Goal: Task Accomplishment & Management: Manage account settings

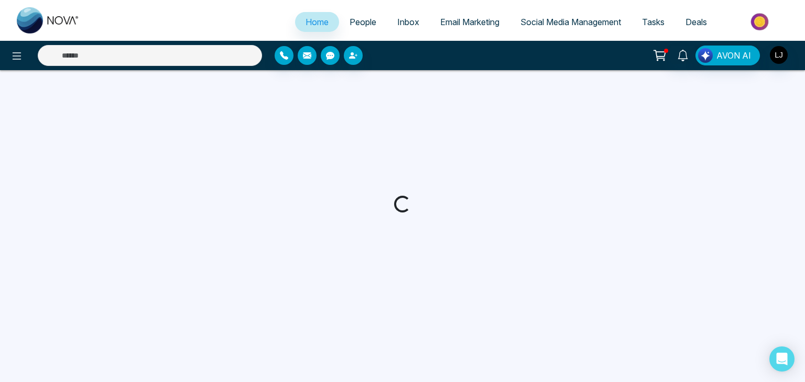
select select "*"
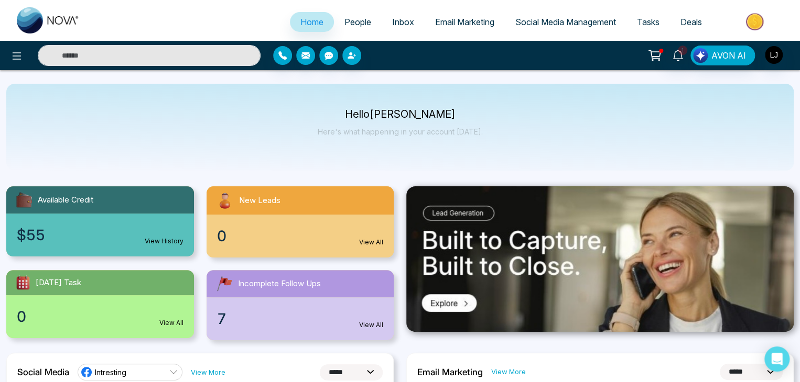
click at [731, 119] on div "Hello Lokesh Joshi Here's what happening in your account today." at bounding box center [399, 127] width 787 height 87
click at [673, 58] on icon at bounding box center [678, 56] width 12 height 12
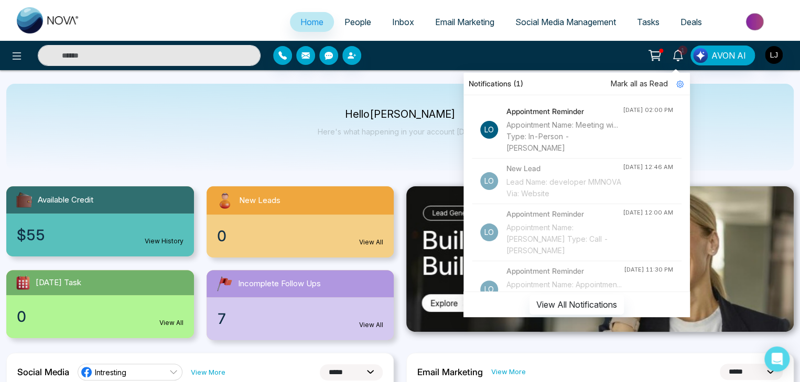
click at [530, 115] on h4 "Appointment Reminder" at bounding box center [564, 112] width 116 height 12
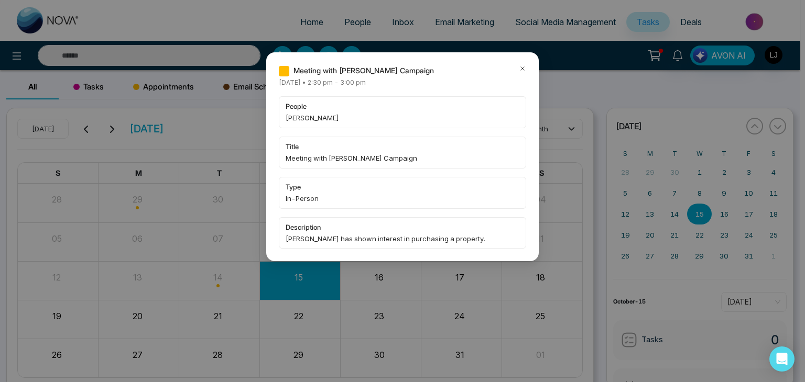
click at [522, 60] on div "Meeting with Lokesh - AI Campaign Tuesday October-14-2025 • 2:30 pm - 3:00 pm p…" at bounding box center [402, 156] width 272 height 209
click at [529, 68] on div "Meeting with Lokesh - AI Campaign Tuesday October-14-2025 • 2:30 pm - 3:00 pm p…" at bounding box center [402, 156] width 272 height 209
click at [520, 72] on icon at bounding box center [522, 68] width 7 height 7
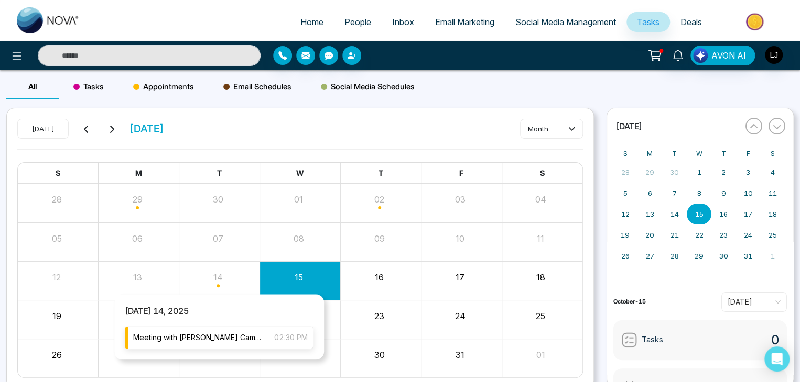
click at [229, 339] on span "Meeting with Lokesh - AI Campaign" at bounding box center [198, 338] width 130 height 12
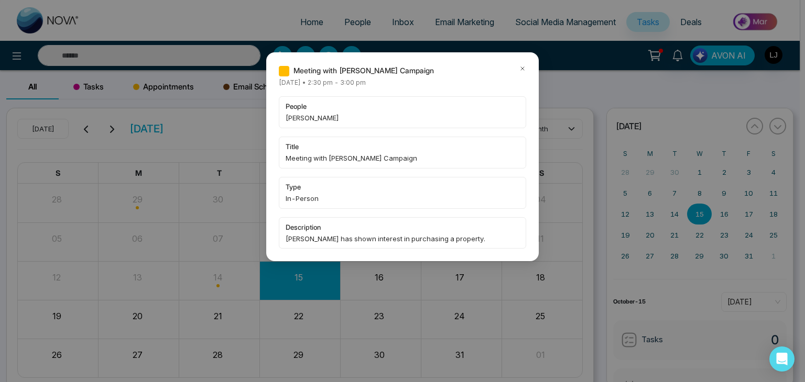
click at [520, 68] on icon at bounding box center [522, 68] width 7 height 7
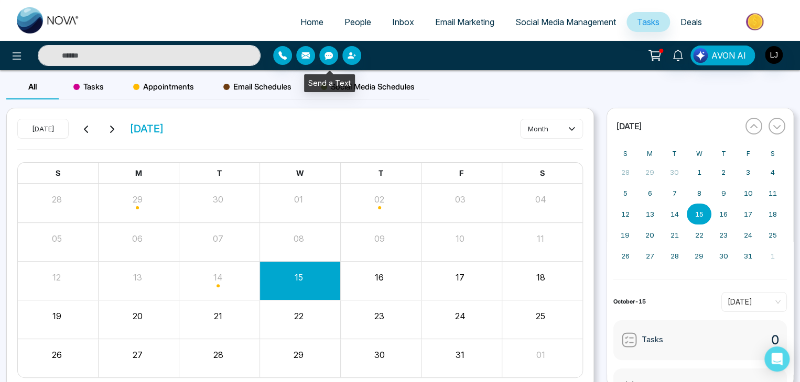
click at [329, 53] on icon "button" at bounding box center [328, 56] width 8 height 8
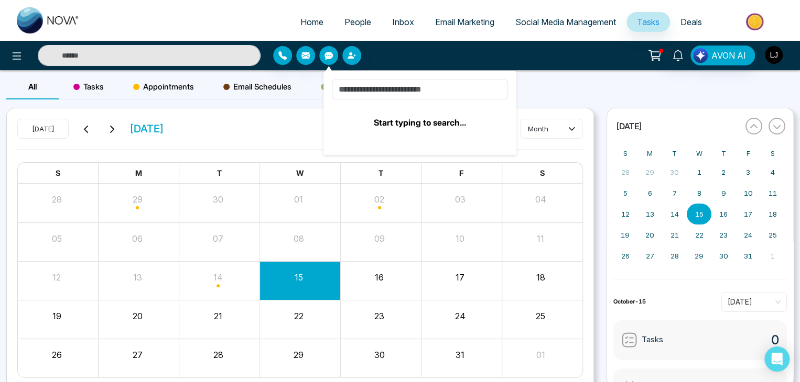
click at [776, 62] on img "button" at bounding box center [773, 55] width 18 height 18
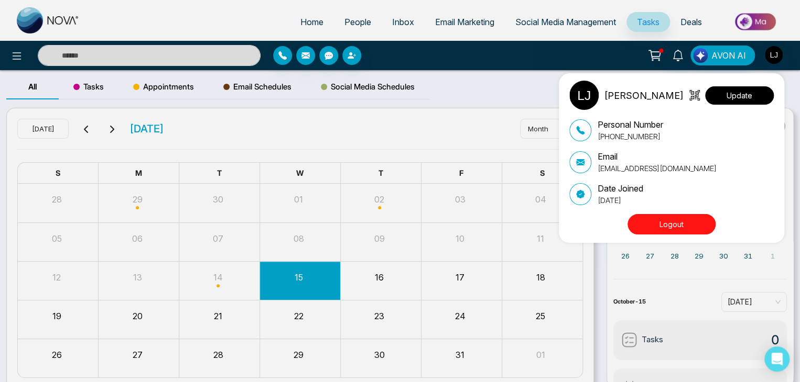
drag, startPoint x: 738, startPoint y: 99, endPoint x: 734, endPoint y: 103, distance: 5.6
click at [738, 100] on button "Update" at bounding box center [739, 95] width 69 height 18
select select "***"
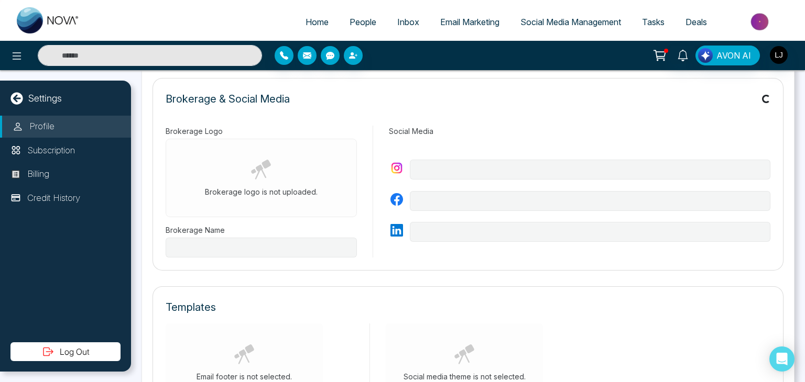
scroll to position [321, 0]
type input "*****"
type input "**********"
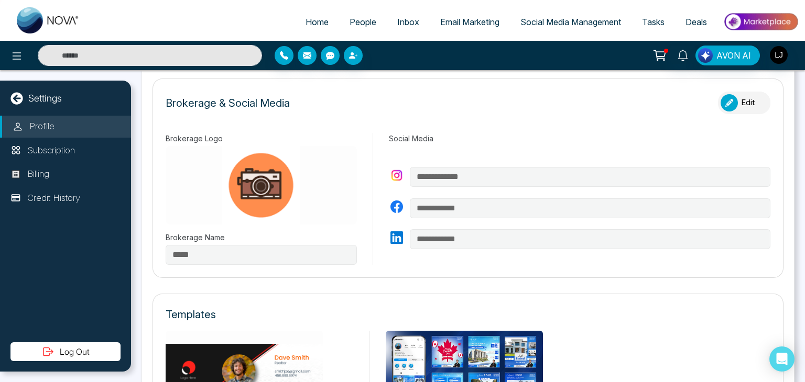
click at [725, 99] on icon "button" at bounding box center [729, 103] width 8 height 8
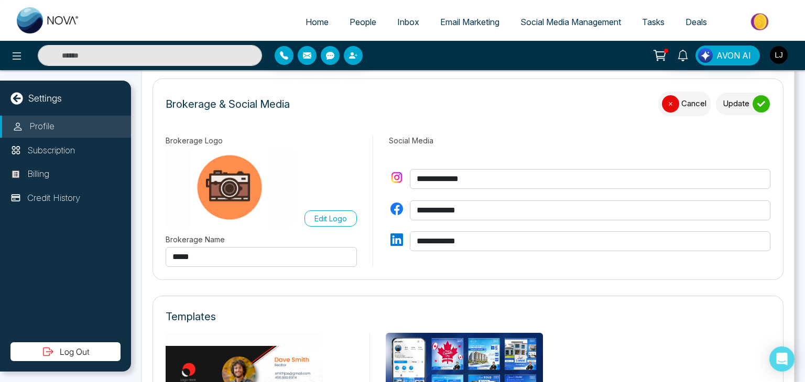
drag, startPoint x: 478, startPoint y: 175, endPoint x: 411, endPoint y: 179, distance: 67.7
click at [411, 179] on input "**********" at bounding box center [590, 179] width 360 height 20
drag, startPoint x: 475, startPoint y: 210, endPoint x: 366, endPoint y: 205, distance: 109.6
click at [366, 205] on div "**********" at bounding box center [468, 201] width 605 height 132
drag, startPoint x: 480, startPoint y: 240, endPoint x: 371, endPoint y: 240, distance: 108.5
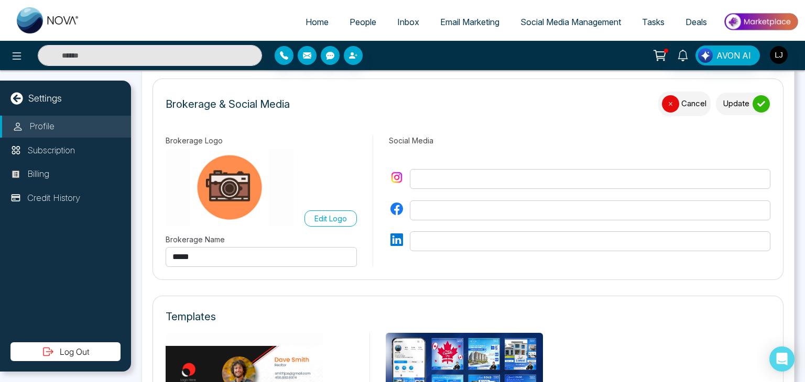
click at [373, 240] on div "Social Media" at bounding box center [572, 201] width 398 height 132
click at [740, 100] on button "Update" at bounding box center [743, 104] width 54 height 23
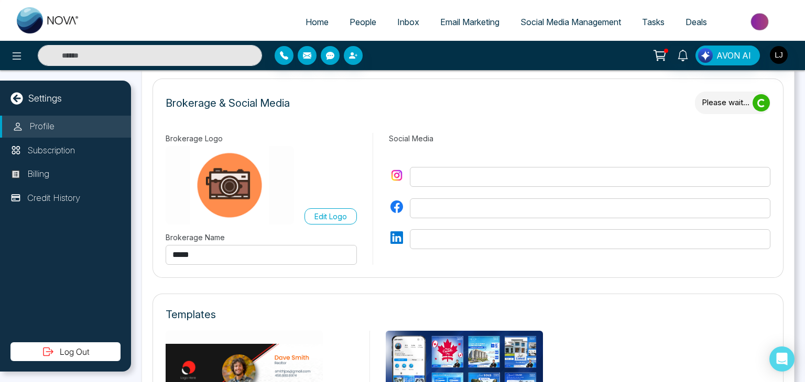
type input "**********"
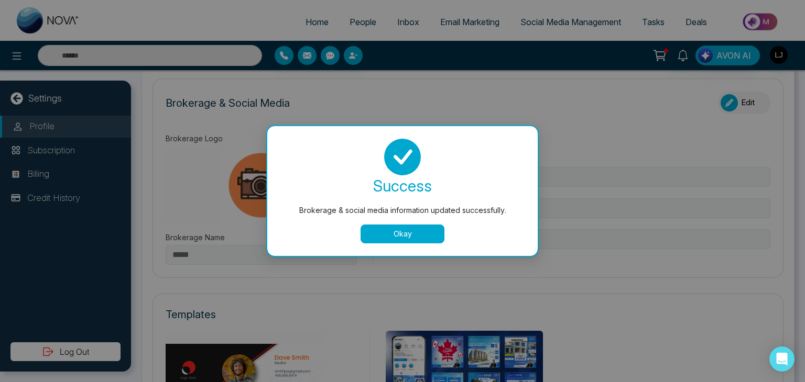
click at [384, 231] on button "Okay" at bounding box center [402, 234] width 84 height 19
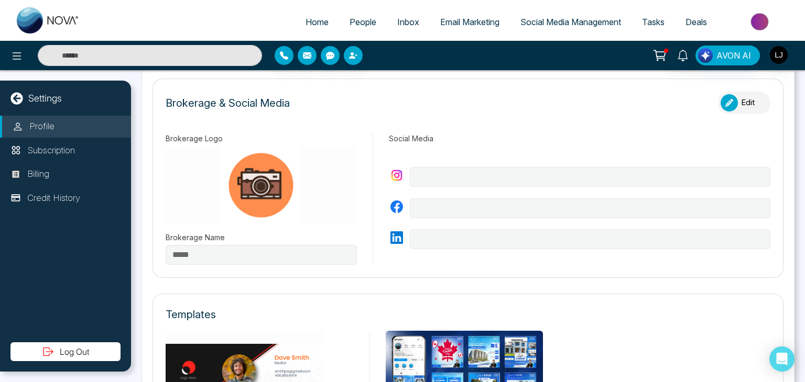
drag, startPoint x: 731, startPoint y: 97, endPoint x: 588, endPoint y: 128, distance: 146.5
click at [730, 99] on button "Edit" at bounding box center [744, 103] width 52 height 23
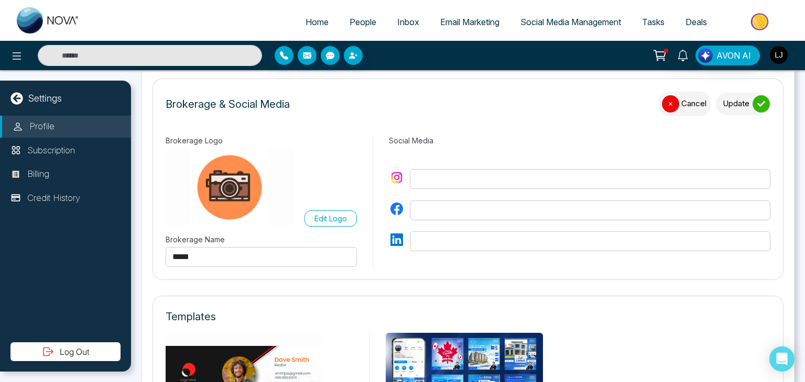
drag, startPoint x: 197, startPoint y: 257, endPoint x: 133, endPoint y: 258, distance: 63.9
click at [133, 258] on div "**********" at bounding box center [468, 226] width 674 height 312
click at [733, 102] on button "Update" at bounding box center [743, 104] width 54 height 23
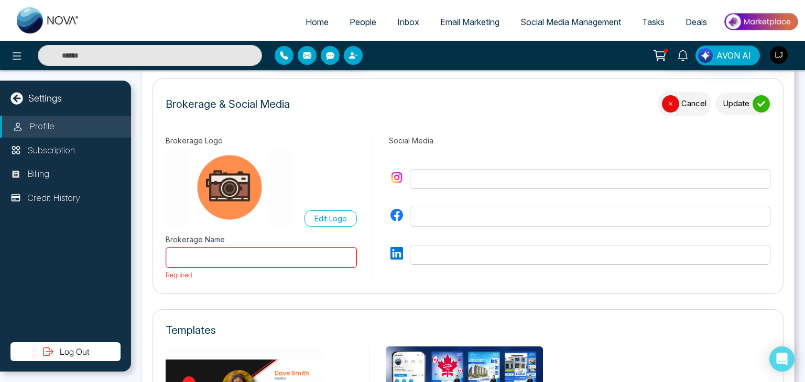
drag, startPoint x: 194, startPoint y: 255, endPoint x: 157, endPoint y: 255, distance: 37.2
click at [157, 255] on form "Brokerage & Social Media Cancel Update Brokerage Logo Edit Logo Brokerage Name …" at bounding box center [467, 186] width 631 height 215
click at [727, 94] on button "Update" at bounding box center [743, 104] width 54 height 23
click at [724, 99] on button "Update" at bounding box center [743, 104] width 54 height 23
click at [745, 93] on button "Update" at bounding box center [743, 104] width 54 height 23
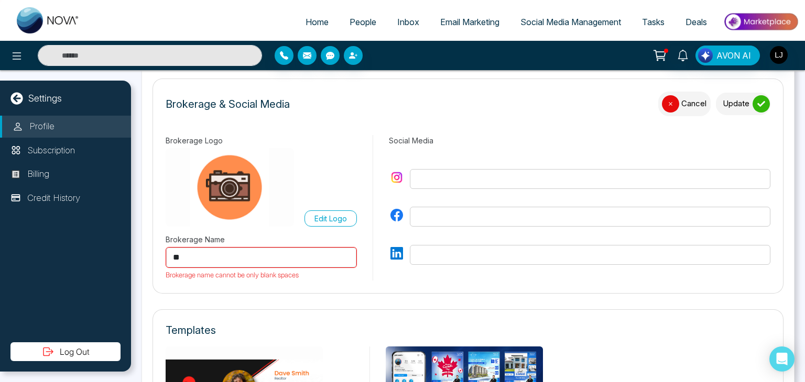
click at [667, 95] on div "button" at bounding box center [670, 103] width 17 height 17
type input "*****"
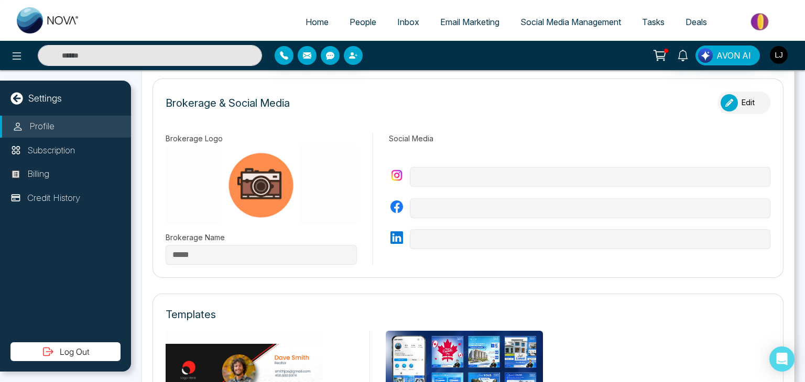
click at [267, 194] on img at bounding box center [261, 185] width 191 height 79
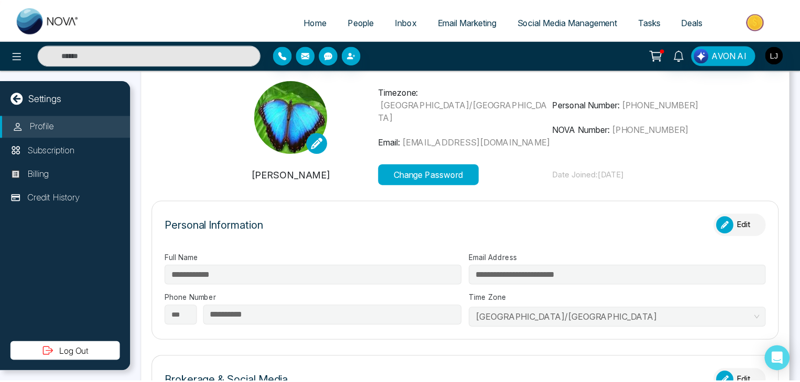
scroll to position [0, 0]
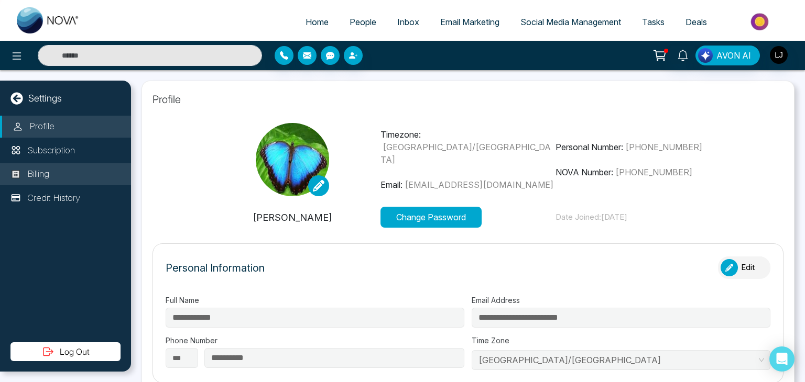
click at [31, 180] on p "Billing" at bounding box center [38, 175] width 22 height 14
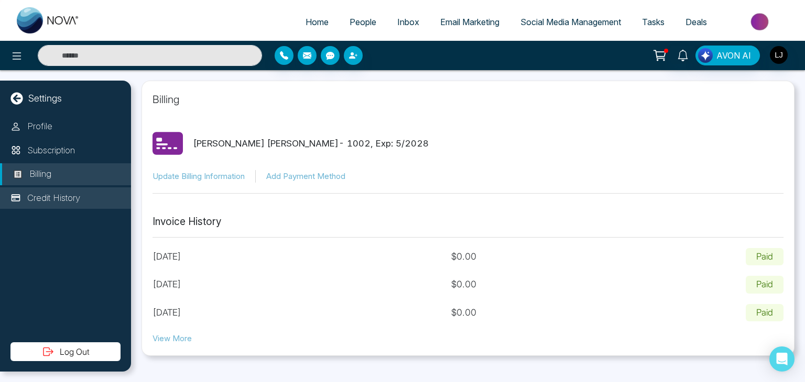
click at [67, 203] on p "Credit History" at bounding box center [53, 199] width 53 height 14
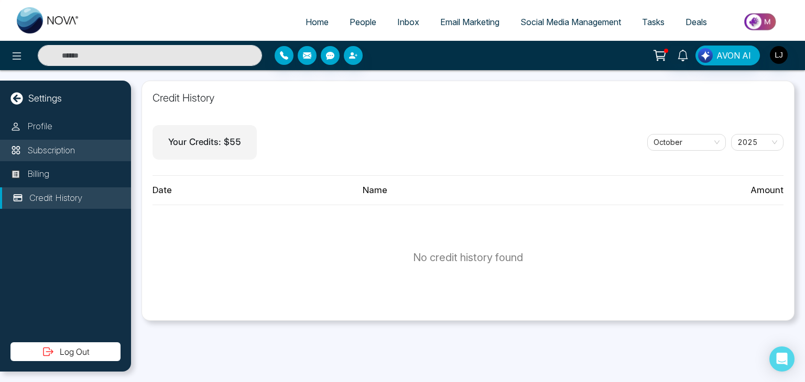
click at [69, 144] on p "Subscription" at bounding box center [51, 151] width 48 height 14
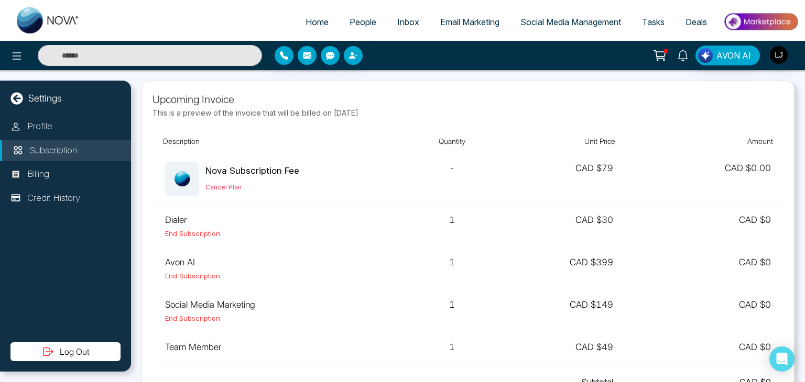
click at [672, 60] on link at bounding box center [682, 55] width 25 height 18
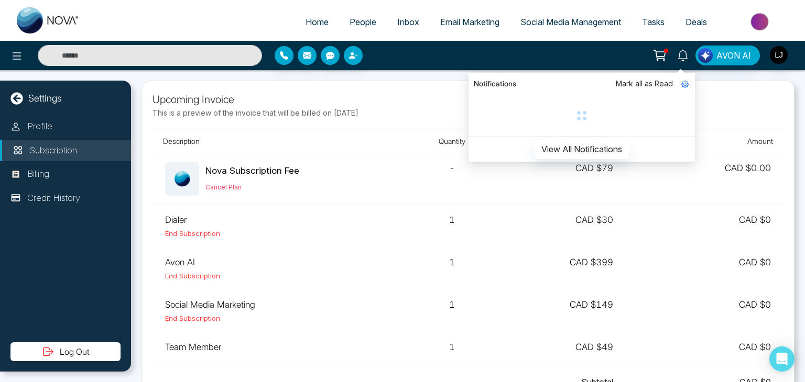
click at [661, 57] on icon at bounding box center [660, 54] width 9 height 5
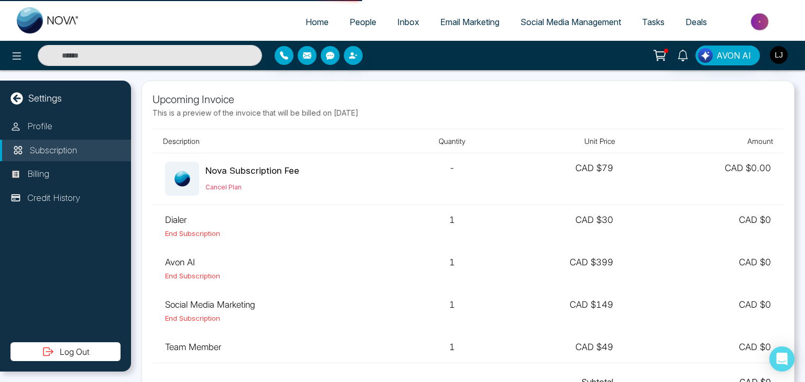
click at [661, 57] on icon at bounding box center [660, 54] width 9 height 5
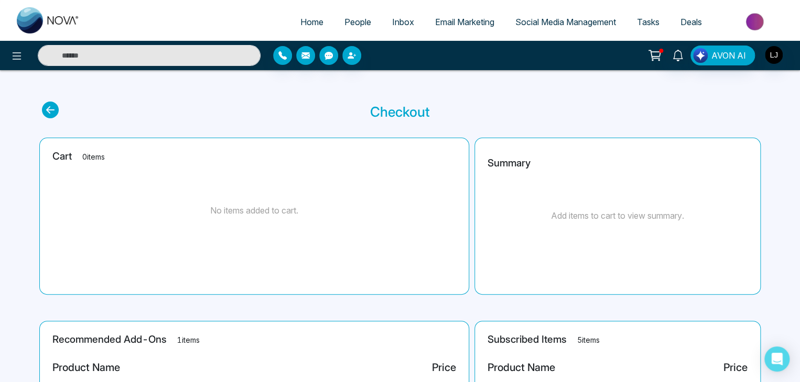
click at [358, 24] on span "People" at bounding box center [357, 22] width 27 height 10
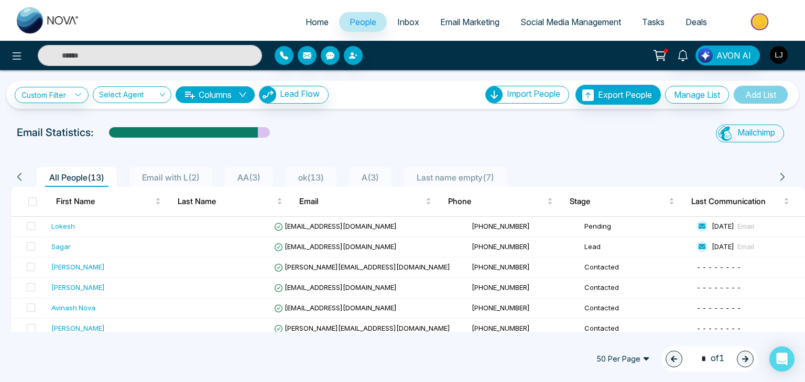
click at [774, 52] on img "button" at bounding box center [779, 55] width 18 height 18
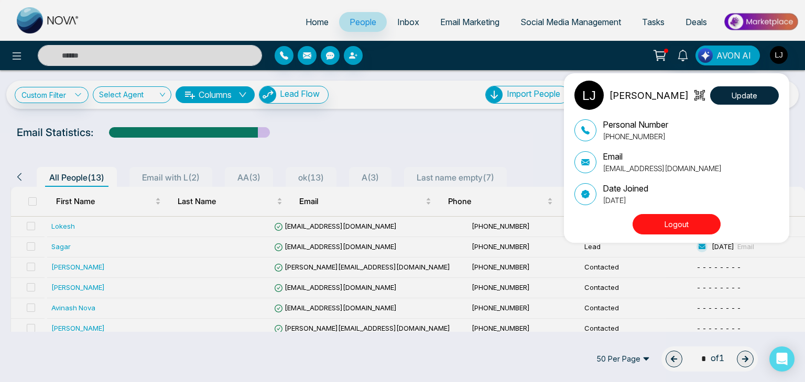
click at [302, 99] on div "Lokesh Joshi Update Personal Number +918421020309 Email lokeshjoshi6454@gmail.c…" at bounding box center [402, 191] width 805 height 382
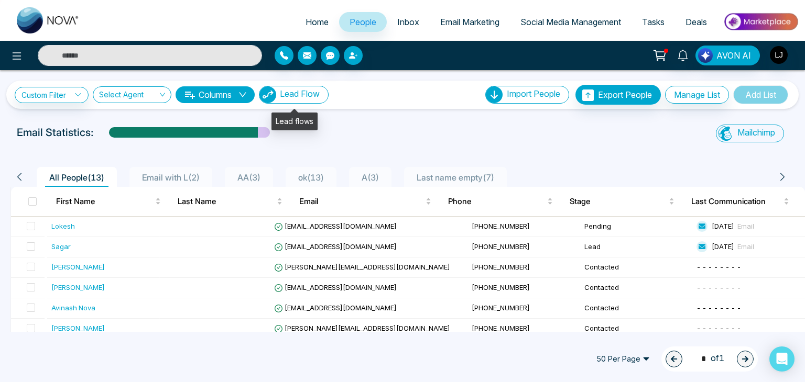
click at [303, 100] on button "Lead Flow" at bounding box center [294, 95] width 70 height 18
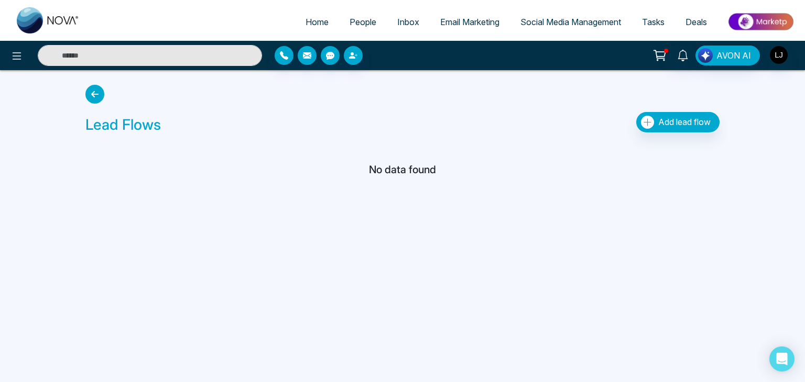
drag, startPoint x: 371, startPoint y: 195, endPoint x: 310, endPoint y: 185, distance: 62.0
click at [369, 195] on div "Home People Inbox Email Marketing Social Media Management Tasks Deals AVON AI L…" at bounding box center [402, 191] width 805 height 382
click at [101, 93] on icon at bounding box center [94, 94] width 19 height 19
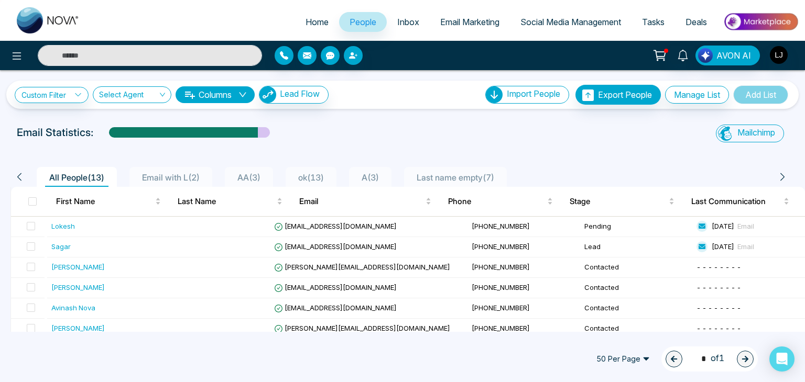
click at [305, 21] on span "Home" at bounding box center [316, 22] width 23 height 10
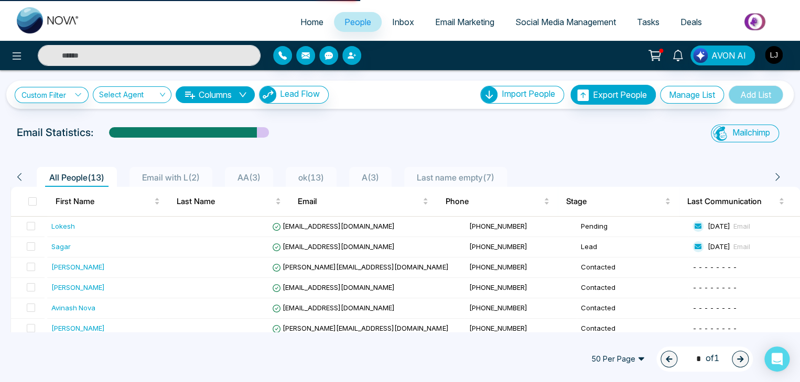
select select "*"
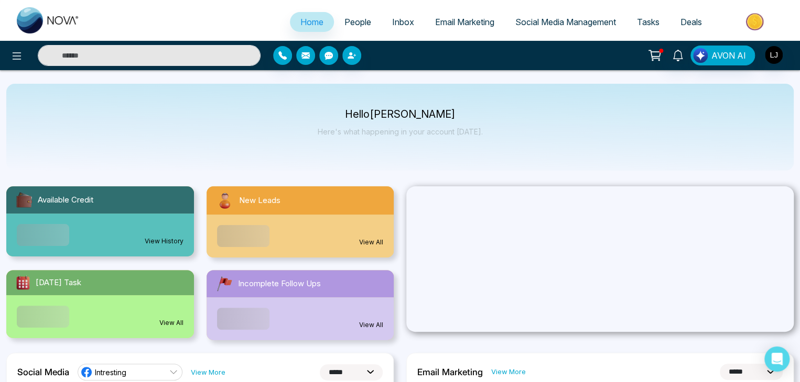
click at [392, 24] on span "Inbox" at bounding box center [403, 22] width 22 height 10
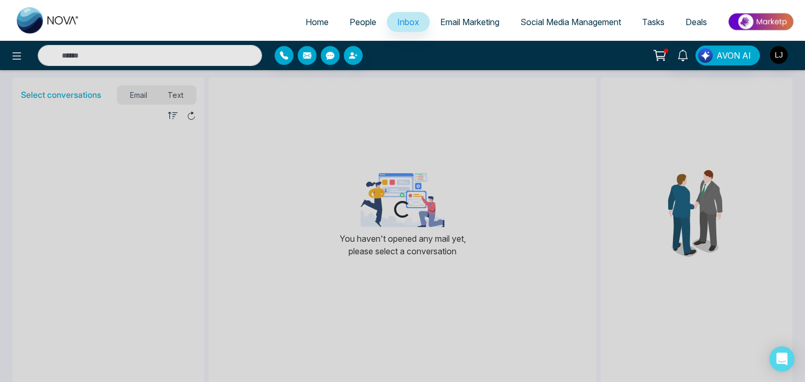
click at [454, 26] on span "Email Marketing" at bounding box center [469, 22] width 59 height 10
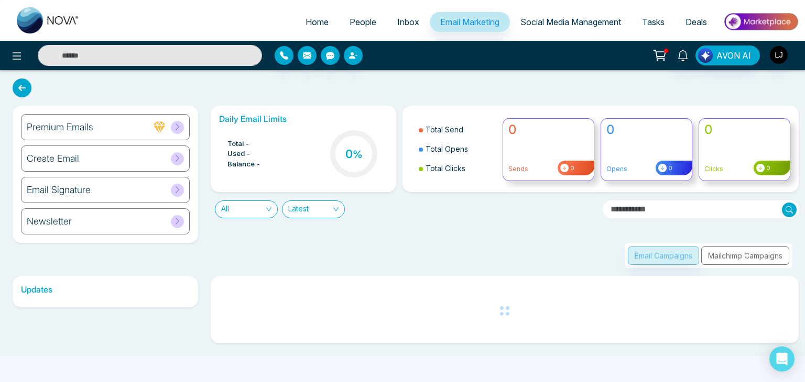
click at [561, 28] on link "Social Media Management" at bounding box center [571, 22] width 122 height 20
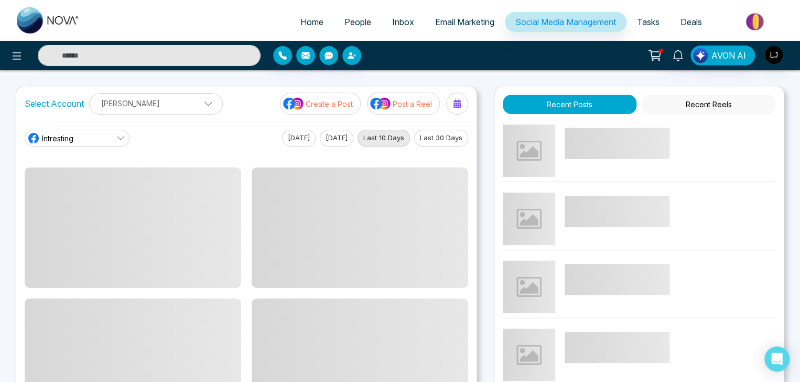
click at [649, 20] on span "Tasks" at bounding box center [648, 22] width 23 height 10
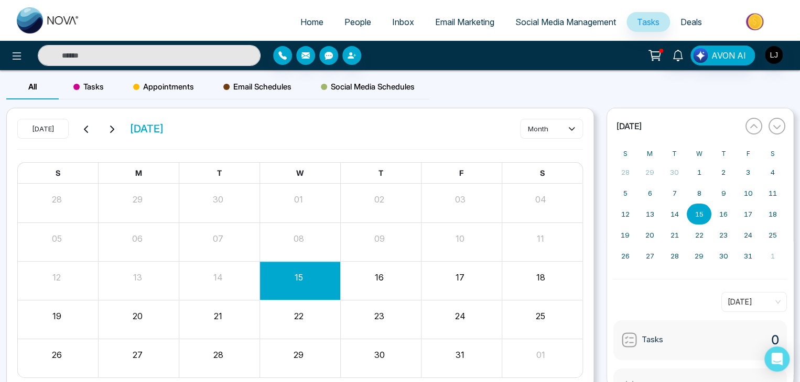
click at [712, 27] on ul "Home People Inbox Email Marketing Social Media Management Tasks Deals" at bounding box center [441, 22] width 703 height 29
click at [704, 26] on link "Deals" at bounding box center [691, 22] width 42 height 20
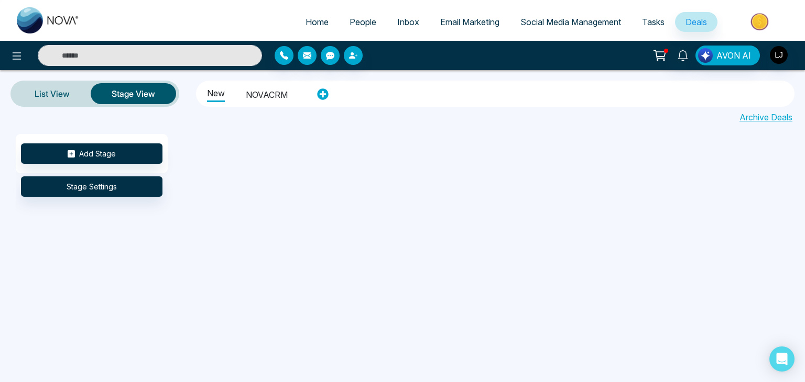
click at [758, 15] on img at bounding box center [761, 22] width 76 height 24
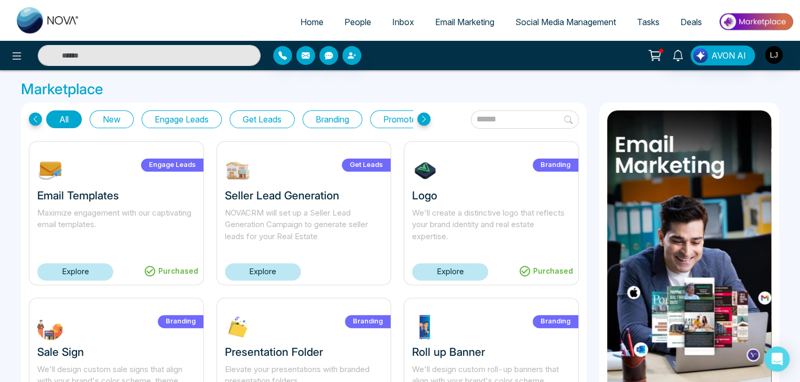
click at [395, 122] on button "Promote Listings" at bounding box center [415, 120] width 90 height 18
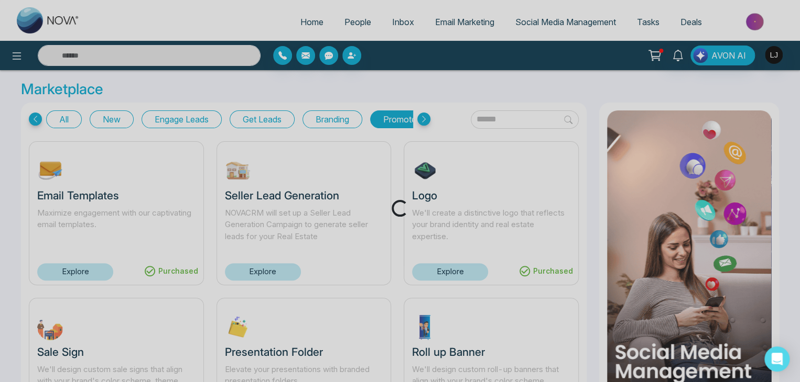
click at [337, 122] on div "Loading..." at bounding box center [400, 191] width 800 height 382
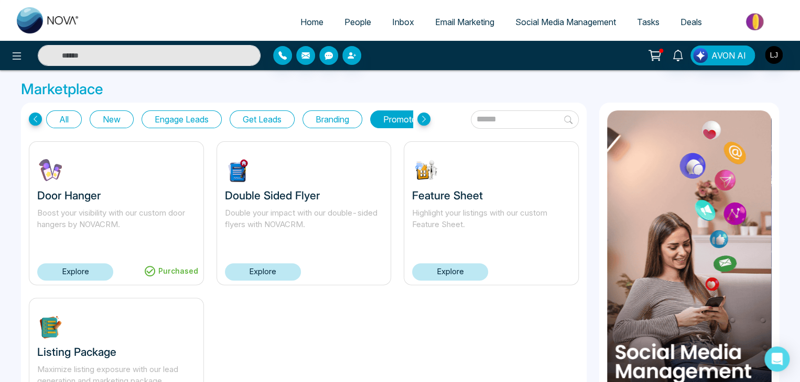
click at [170, 127] on button "Engage Leads" at bounding box center [181, 120] width 80 height 18
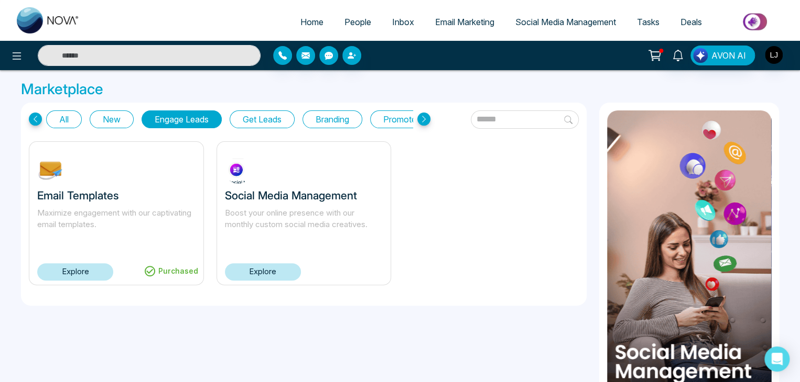
click at [417, 118] on div "All New Engage Leads Get Leads Branding Promote Listings" at bounding box center [229, 120] width 401 height 18
click at [419, 119] on icon at bounding box center [423, 119] width 13 height 13
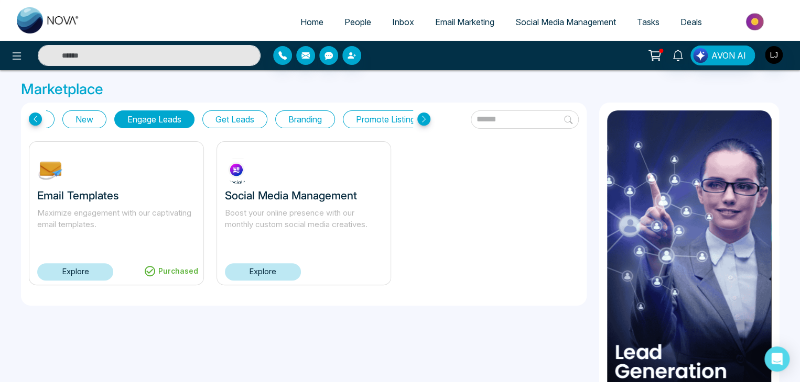
scroll to position [0, 58]
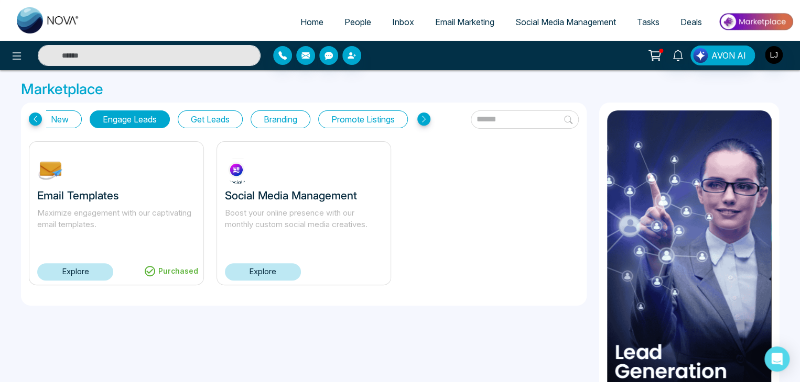
click at [421, 119] on icon at bounding box center [423, 119] width 13 height 13
click at [36, 116] on icon at bounding box center [35, 119] width 13 height 13
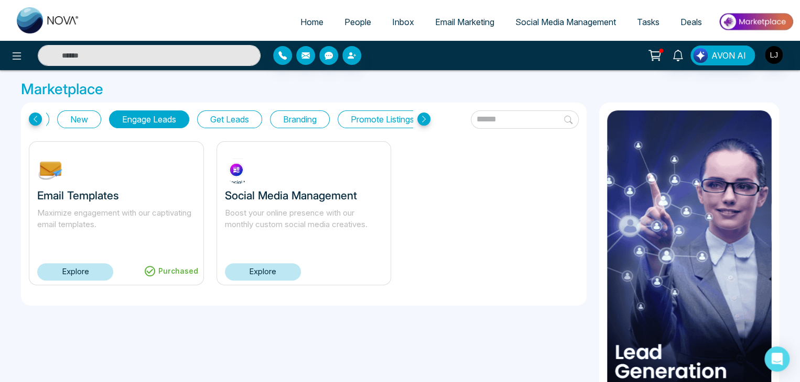
scroll to position [0, 7]
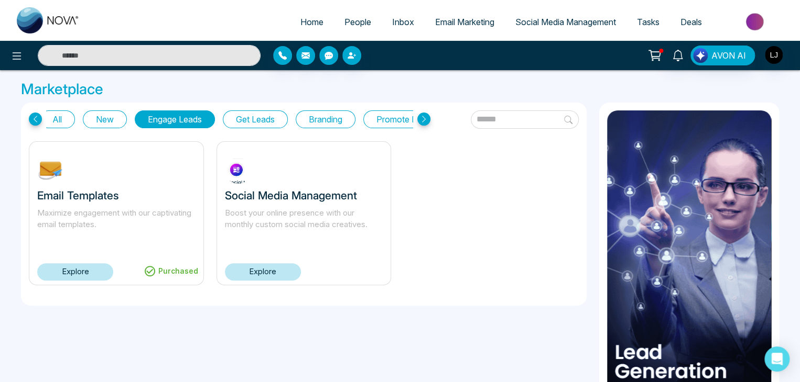
click at [36, 116] on icon at bounding box center [35, 119] width 13 height 13
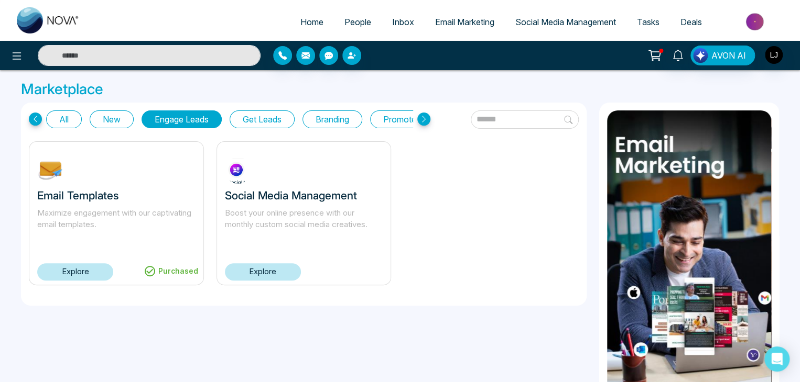
click at [480, 117] on input "text" at bounding box center [525, 120] width 108 height 18
click at [478, 327] on div "All New Engage Leads Get Leads Branding Promote Listings Purchased Email Templa…" at bounding box center [304, 256] width 578 height 307
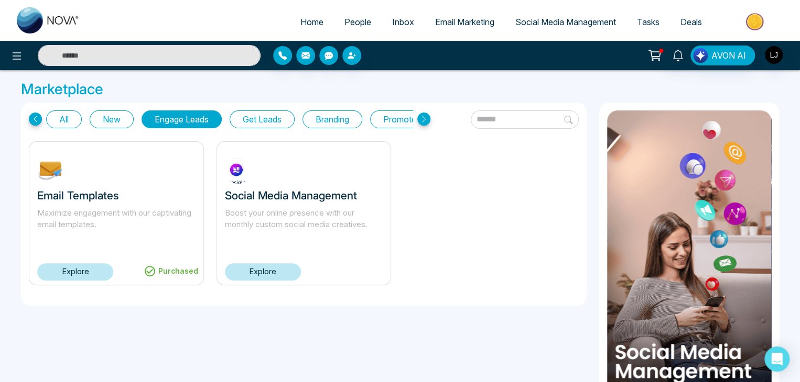
click at [58, 124] on button "All" at bounding box center [64, 120] width 36 height 18
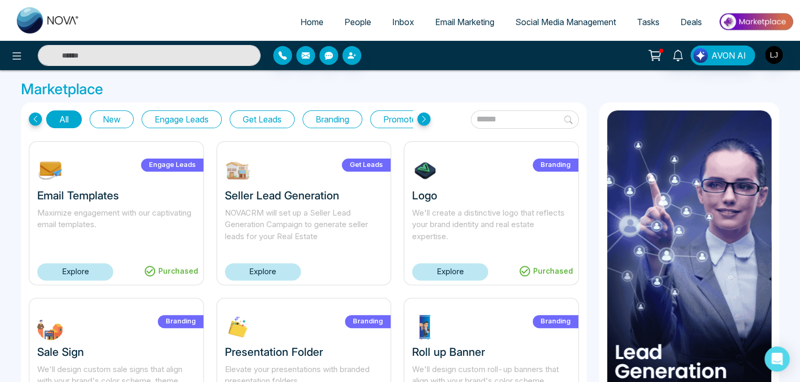
click at [112, 115] on button "New" at bounding box center [112, 120] width 44 height 18
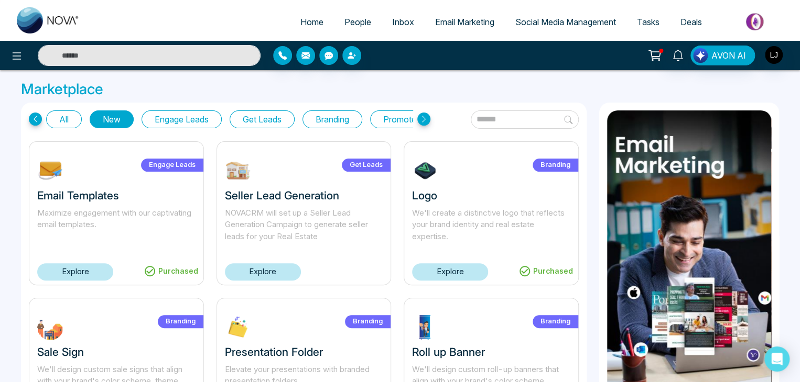
click at [198, 114] on button "Engage Leads" at bounding box center [181, 120] width 80 height 18
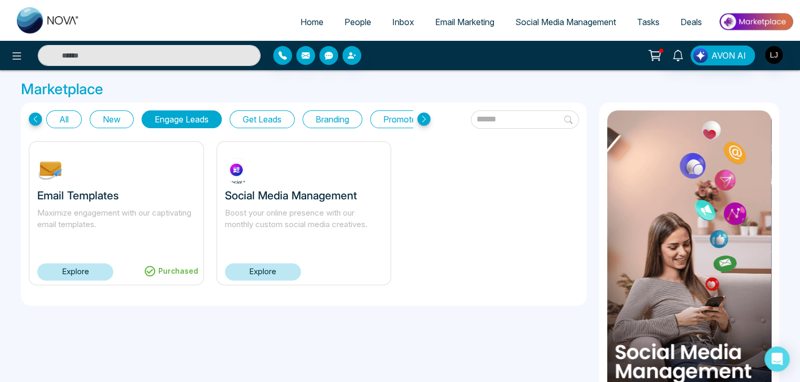
click at [471, 122] on input "text" at bounding box center [525, 120] width 108 height 18
type input "****"
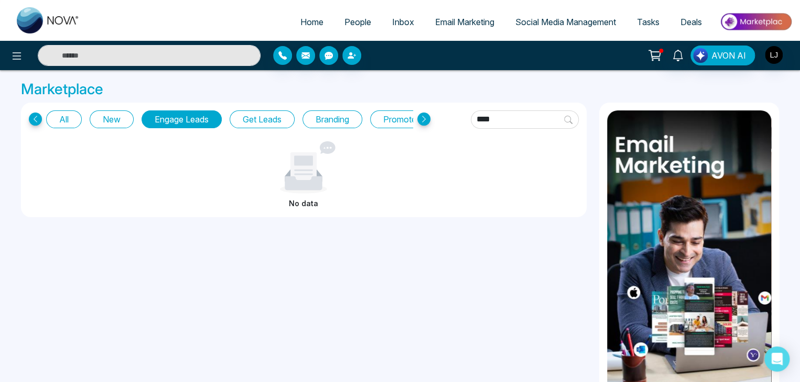
drag, startPoint x: 480, startPoint y: 120, endPoint x: 418, endPoint y: 128, distance: 62.4
click at [418, 128] on div "All New Engage Leads Get Leads Branding Promote Listings **** No data" at bounding box center [303, 160] width 565 height 115
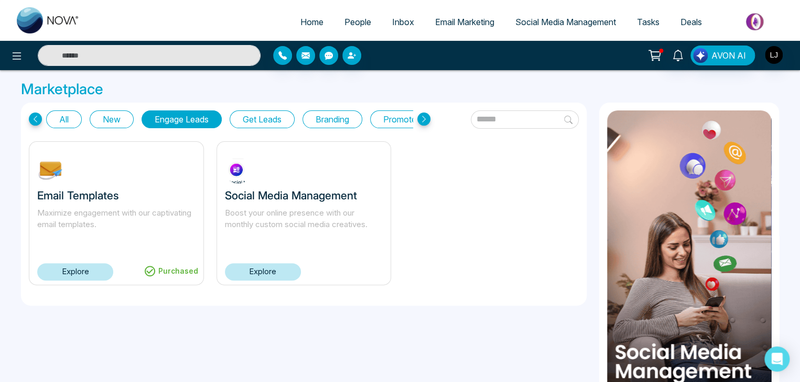
click at [61, 115] on button "All" at bounding box center [64, 120] width 36 height 18
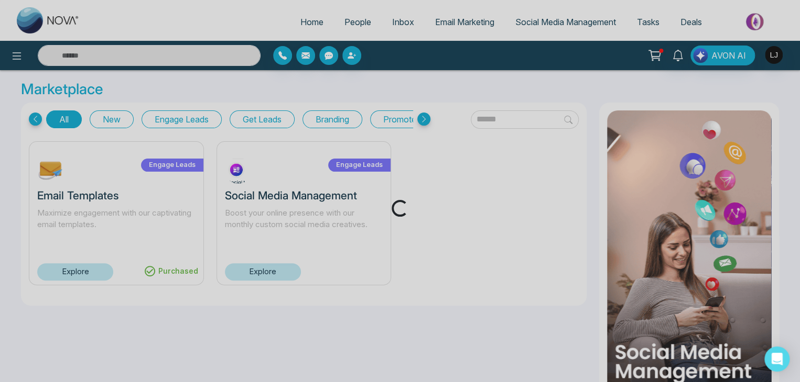
click at [466, 118] on div "Loading..." at bounding box center [400, 191] width 800 height 382
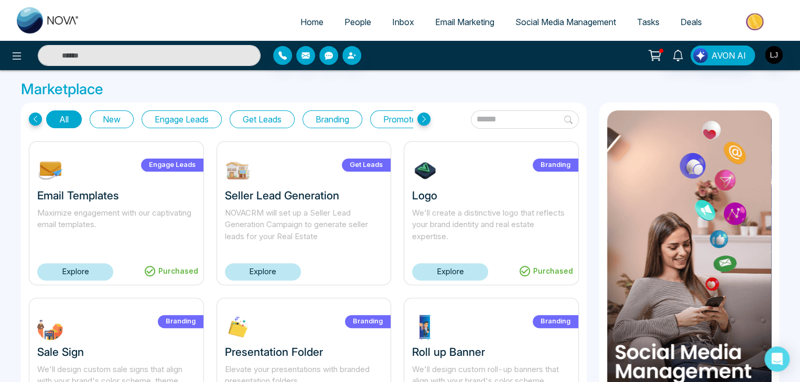
click at [471, 118] on input "text" at bounding box center [525, 120] width 108 height 18
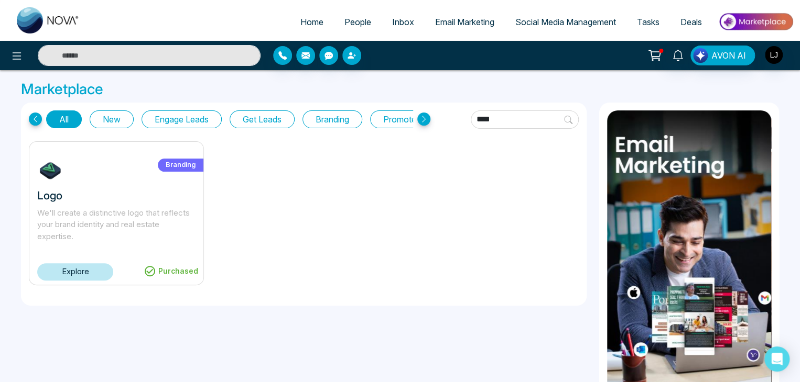
type input "****"
click at [119, 123] on button "New" at bounding box center [112, 120] width 44 height 18
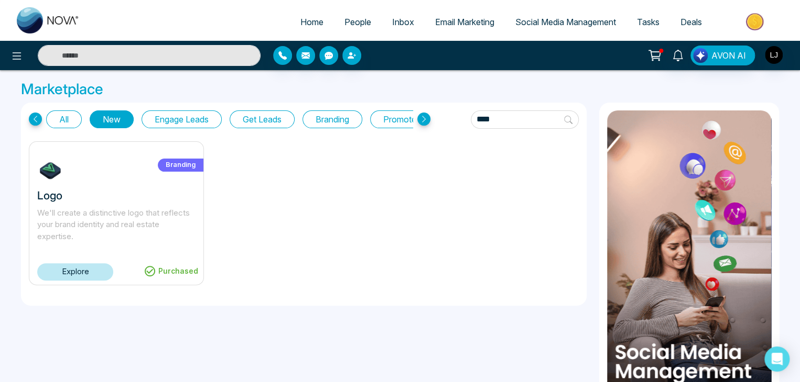
click at [155, 114] on button "Engage Leads" at bounding box center [181, 120] width 80 height 18
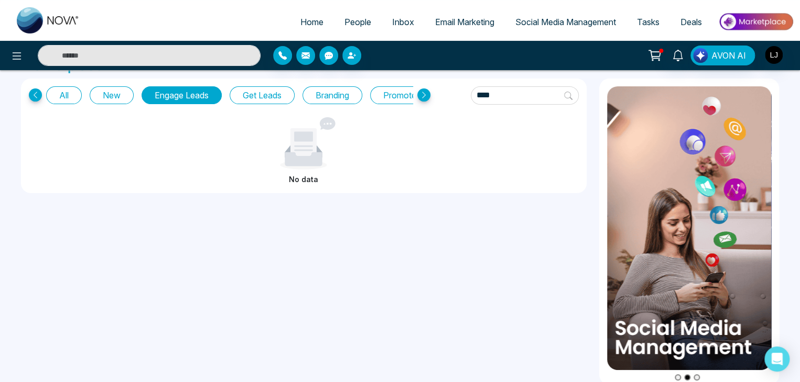
scroll to position [37, 0]
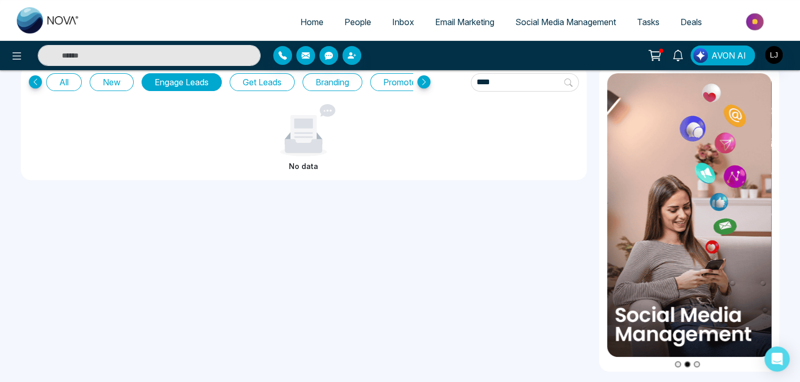
click at [698, 363] on button "Go to slide 3" at bounding box center [696, 365] width 6 height 6
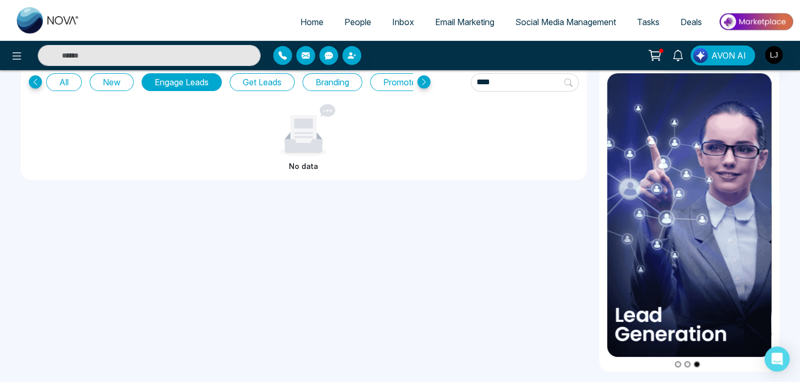
click at [677, 366] on button "Go to slide 1" at bounding box center [677, 365] width 6 height 6
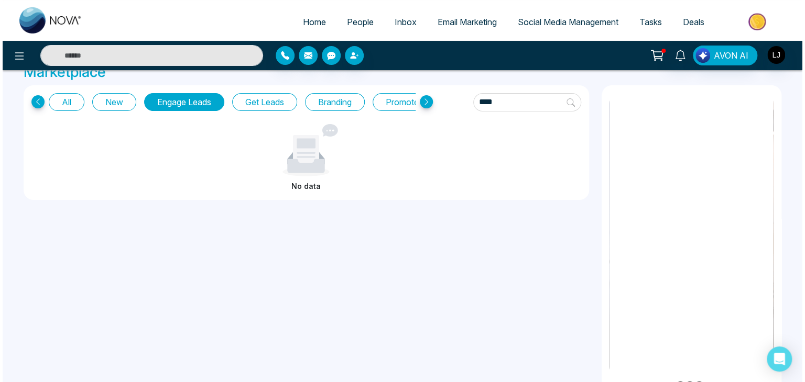
scroll to position [0, 0]
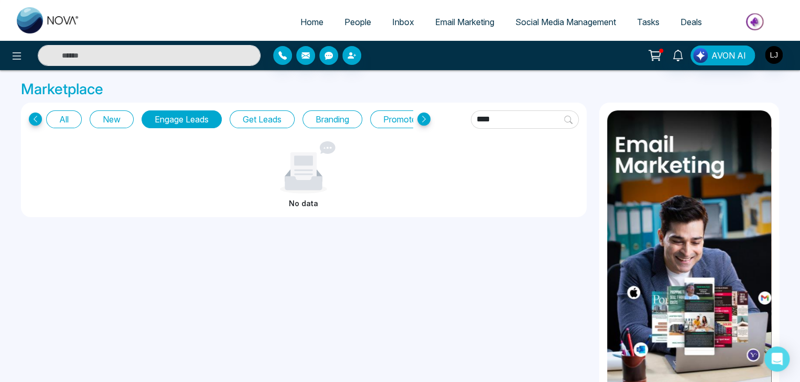
drag, startPoint x: 471, startPoint y: 120, endPoint x: 412, endPoint y: 122, distance: 58.7
click at [412, 122] on div "All New Engage Leads Get Leads Branding Promote Listings ****" at bounding box center [304, 120] width 550 height 18
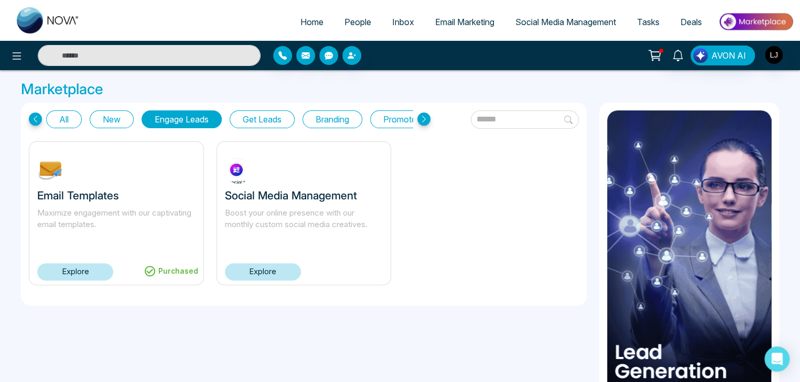
click at [471, 121] on input "text" at bounding box center [525, 120] width 108 height 18
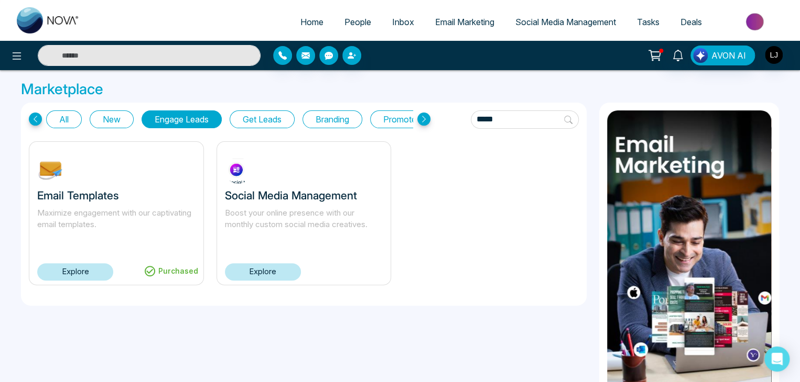
click at [113, 57] on input "text" at bounding box center [149, 55] width 223 height 21
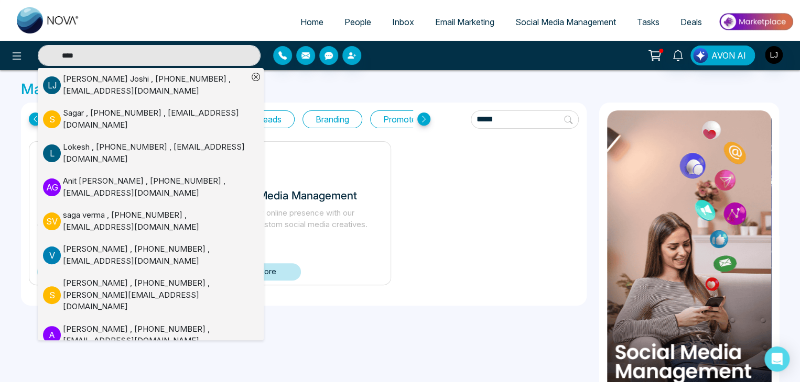
click at [256, 77] on icon at bounding box center [256, 77] width 4 height 4
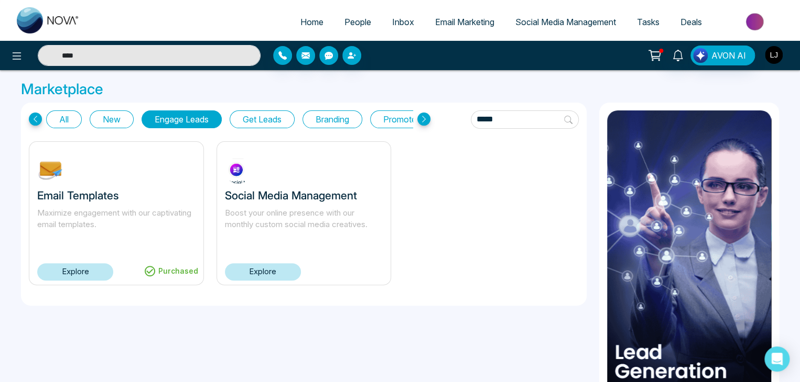
click at [773, 59] on img "button" at bounding box center [773, 55] width 18 height 18
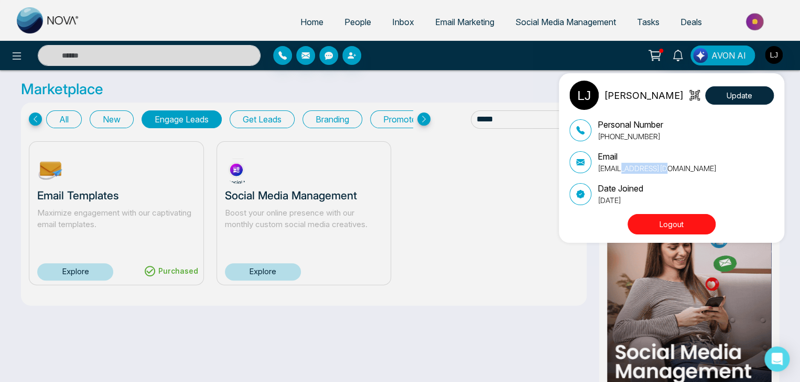
drag, startPoint x: 616, startPoint y: 172, endPoint x: 664, endPoint y: 172, distance: 47.7
click at [664, 172] on p "lokeshjoshi6454@gmail.com" at bounding box center [656, 168] width 119 height 11
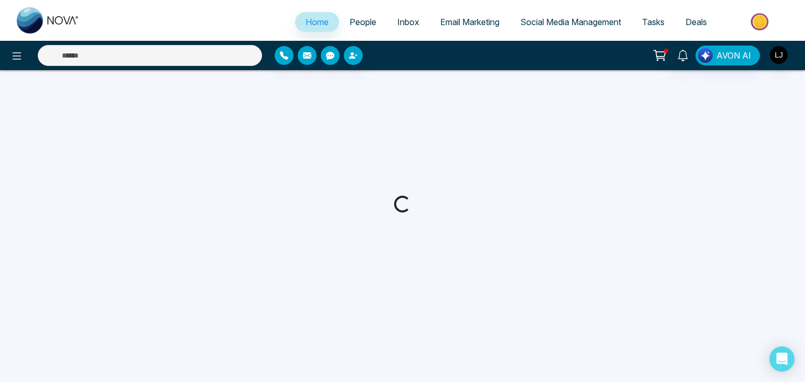
select select "*"
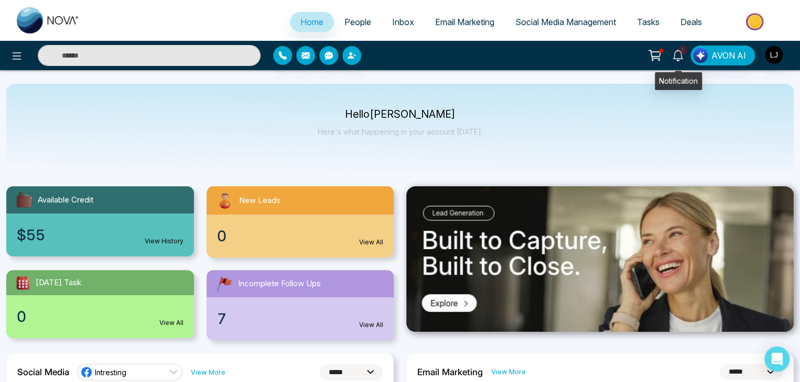
click at [682, 53] on span "1" at bounding box center [681, 50] width 9 height 9
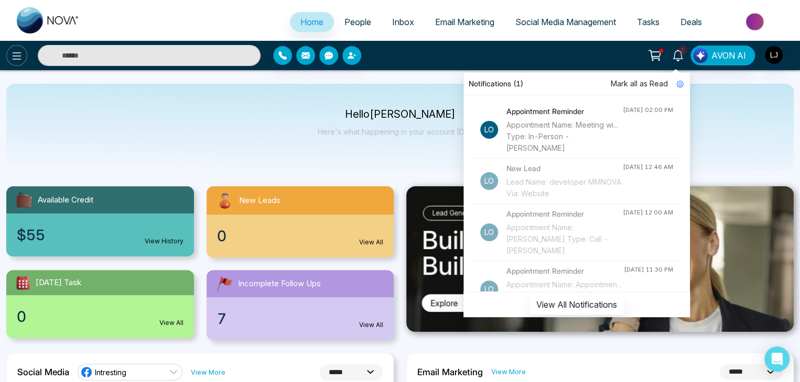
click at [17, 54] on icon at bounding box center [16, 56] width 13 height 13
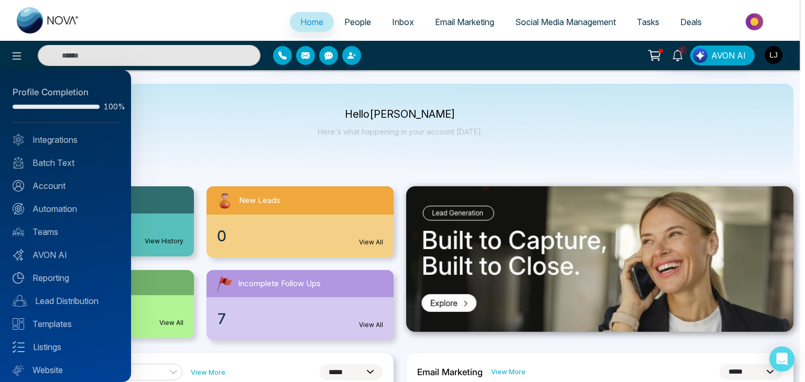
click at [782, 57] on div at bounding box center [402, 191] width 805 height 382
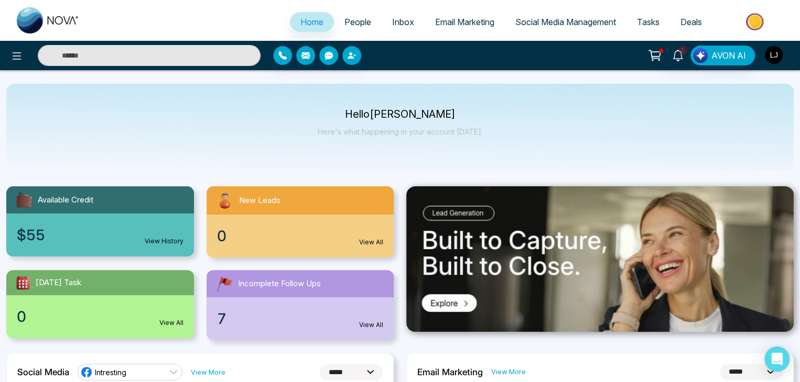
click at [768, 57] on img "button" at bounding box center [773, 55] width 18 height 18
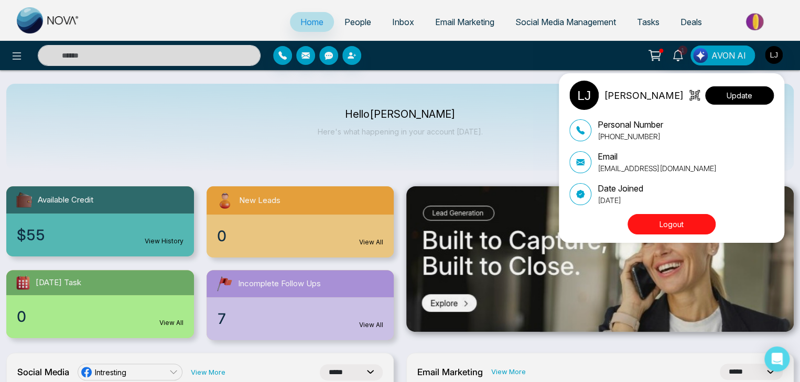
click at [757, 100] on button "Update" at bounding box center [739, 95] width 69 height 18
select select
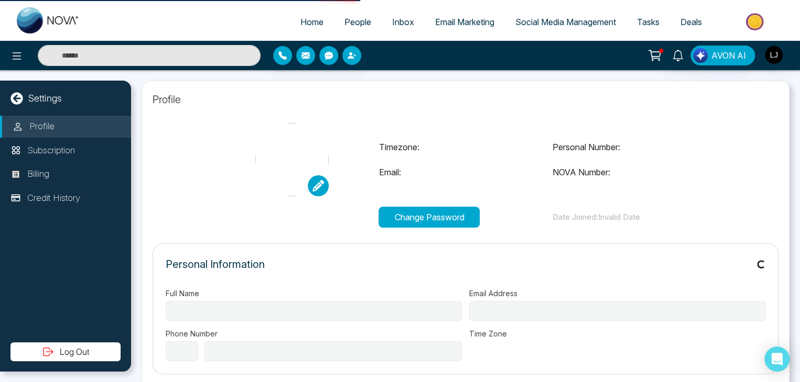
type input "**********"
select select "***"
type input "**********"
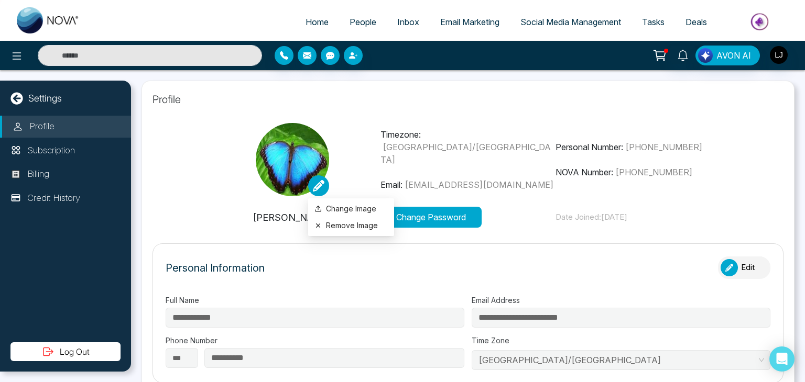
type input "*****"
click at [335, 229] on button "Remove Image" at bounding box center [350, 226] width 73 height 12
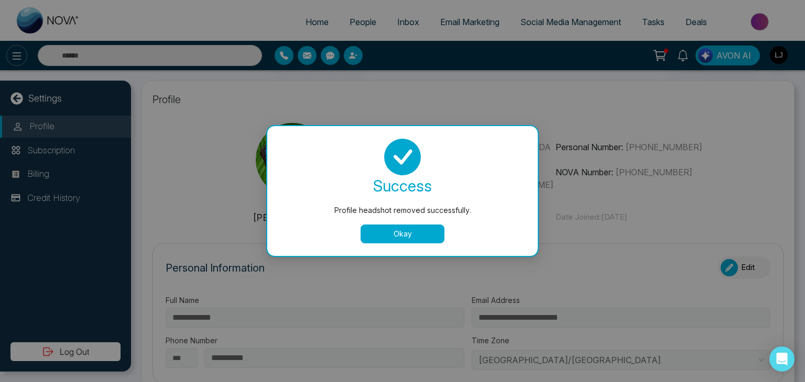
click at [14, 54] on div "Profile headshot removed successfully. success Profile headshot removed success…" at bounding box center [402, 191] width 805 height 382
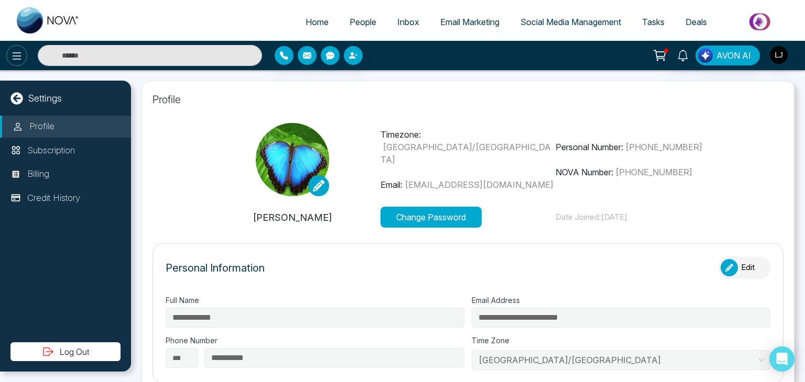
click at [14, 54] on icon at bounding box center [16, 56] width 13 height 13
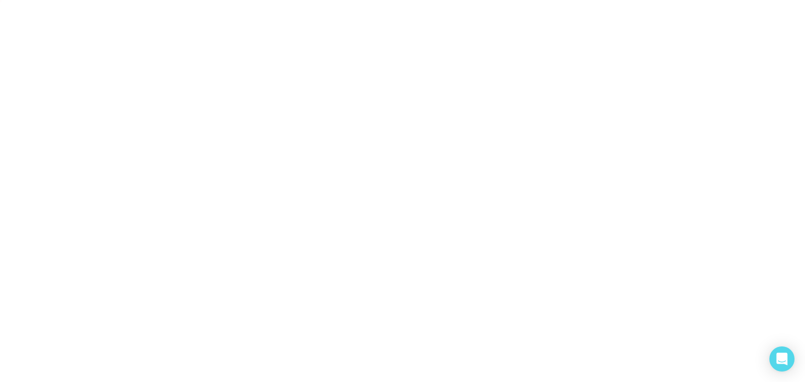
select select "***"
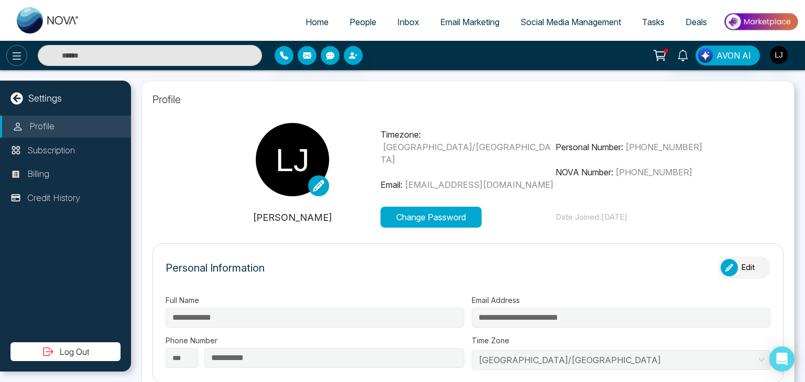
click at [18, 51] on icon at bounding box center [16, 56] width 13 height 13
type input "*****"
click at [17, 56] on icon at bounding box center [17, 55] width 9 height 7
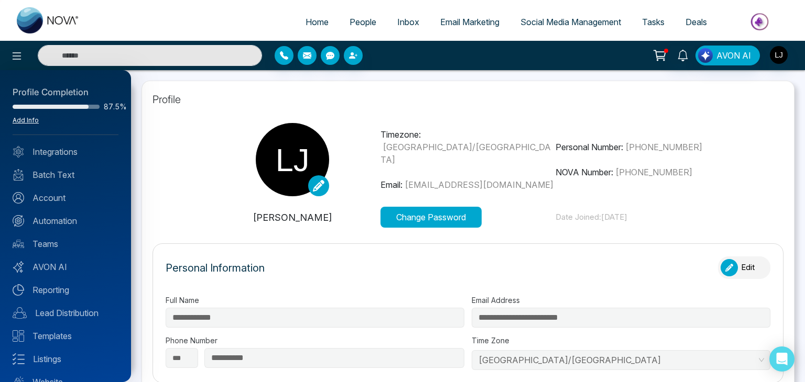
click at [25, 120] on link "Add Info" at bounding box center [26, 120] width 26 height 8
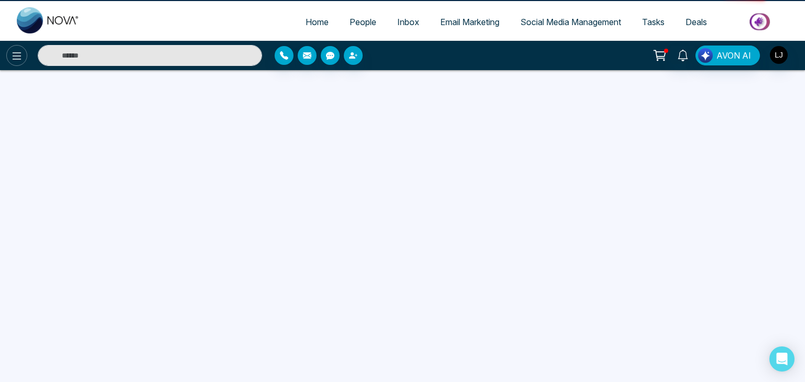
click at [15, 64] on button at bounding box center [16, 55] width 21 height 21
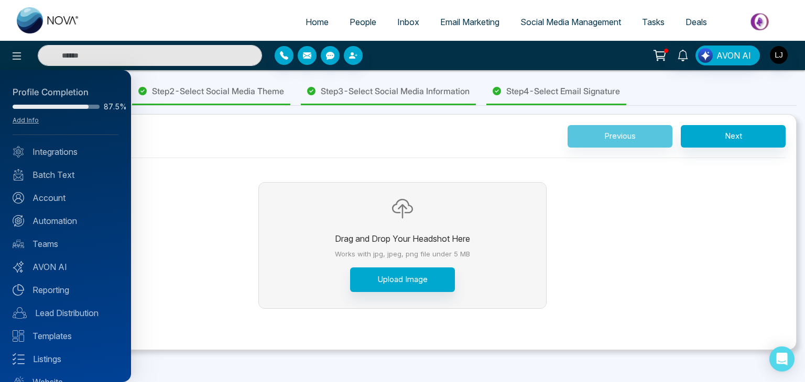
click at [206, 187] on div at bounding box center [402, 191] width 805 height 382
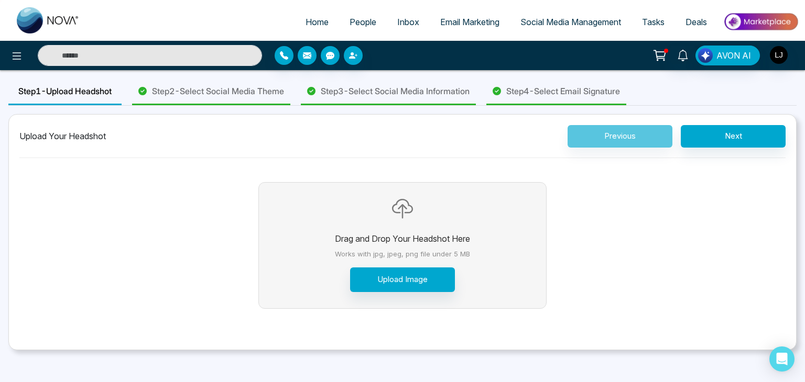
click at [75, 93] on span "Step 1 - Upload Headshot" at bounding box center [64, 91] width 93 height 13
click at [215, 95] on span "Step 2 - Select Social Media Theme" at bounding box center [218, 91] width 132 height 13
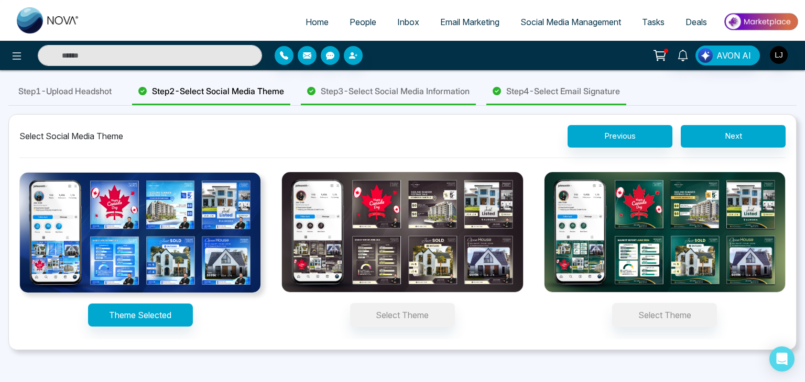
click at [389, 104] on div "Step 3 - Select Social Media Information" at bounding box center [388, 92] width 175 height 27
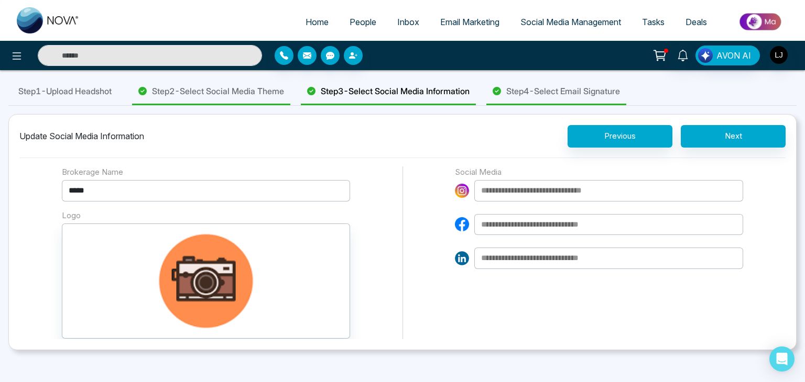
click at [585, 100] on div "Step 4 - Select Email Signature" at bounding box center [556, 92] width 140 height 27
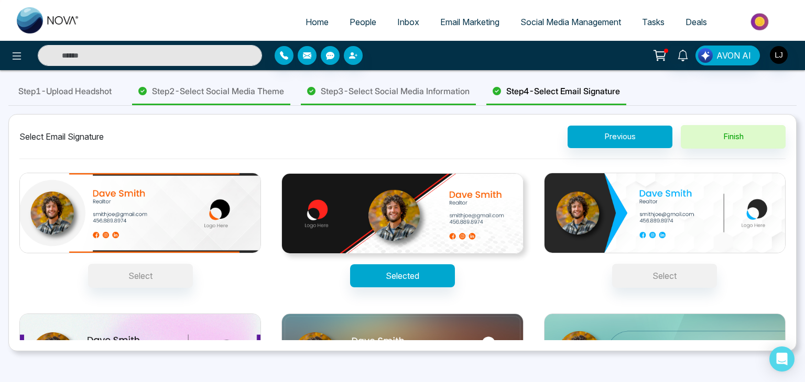
click at [463, 84] on div "Step 3 - Select Social Media Information" at bounding box center [388, 92] width 175 height 27
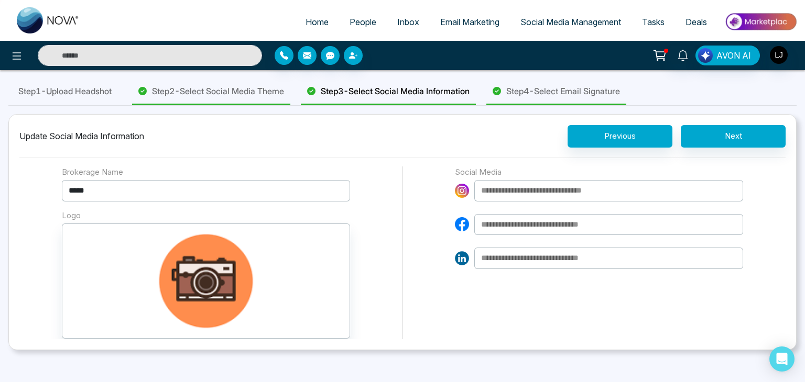
drag, startPoint x: 605, startPoint y: 191, endPoint x: 536, endPoint y: 181, distance: 69.9
click at [536, 181] on input at bounding box center [608, 190] width 269 height 21
click at [349, 19] on span "People" at bounding box center [362, 22] width 27 height 10
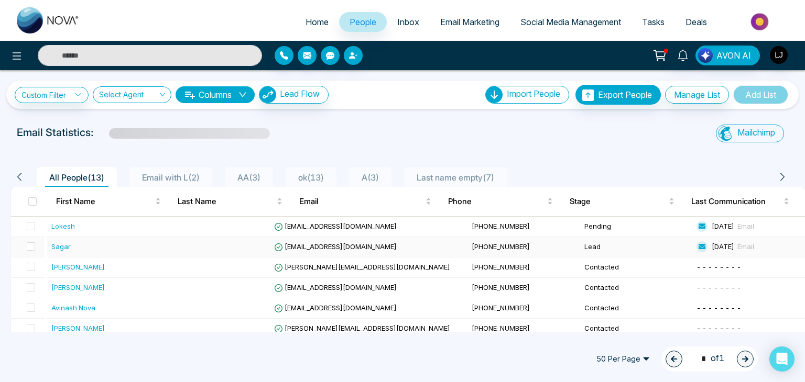
click at [335, 249] on span "sagar+1@mmnovatech.com" at bounding box center [335, 247] width 123 height 8
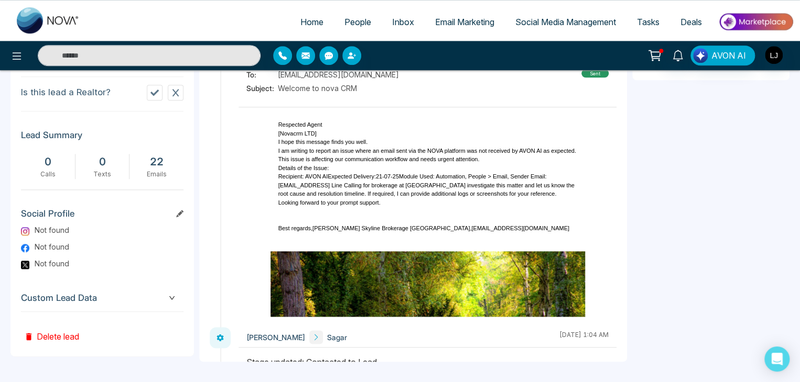
scroll to position [491, 0]
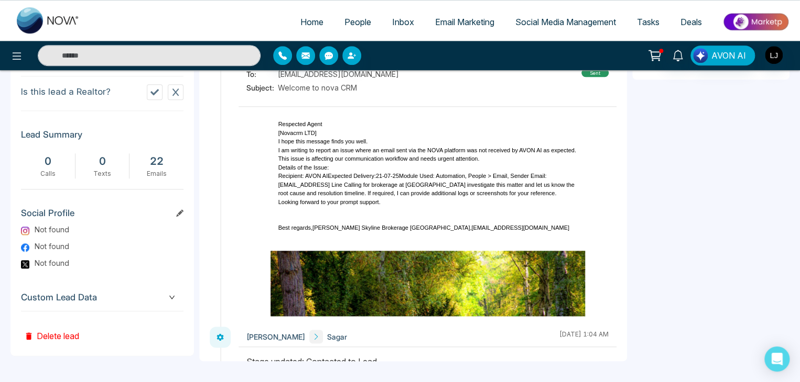
click at [180, 223] on h3 "Social Profile" at bounding box center [102, 216] width 162 height 16
click at [180, 217] on icon at bounding box center [179, 213] width 7 height 7
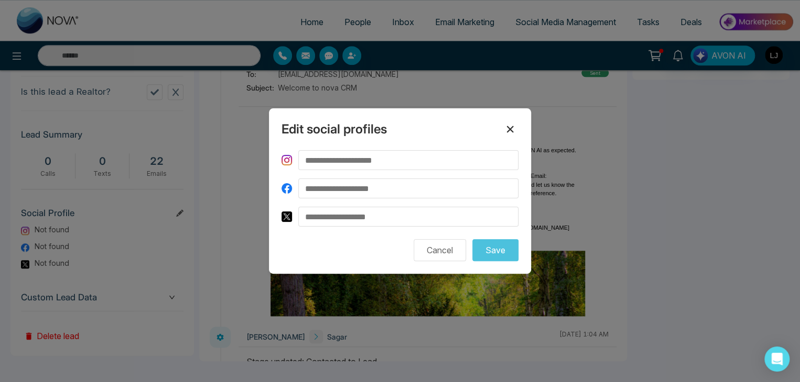
click at [504, 133] on icon at bounding box center [510, 129] width 13 height 13
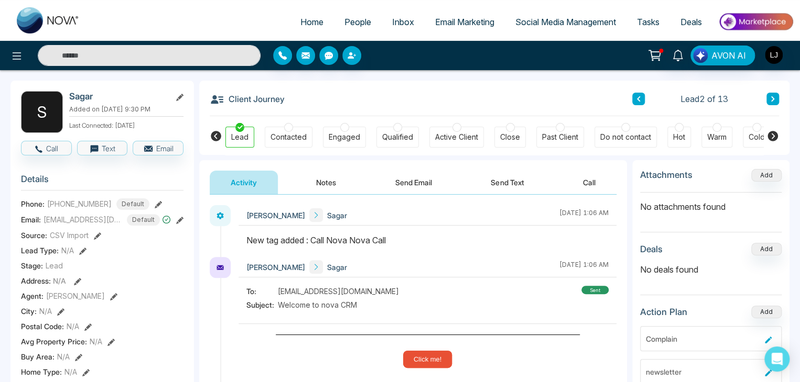
scroll to position [20, 0]
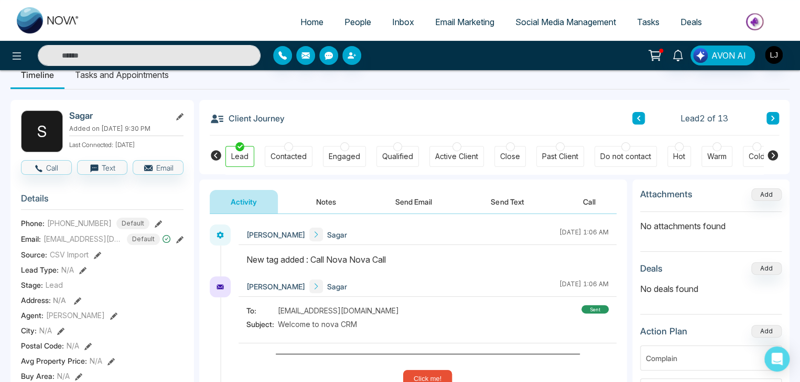
click at [341, 12] on link "People" at bounding box center [358, 22] width 48 height 20
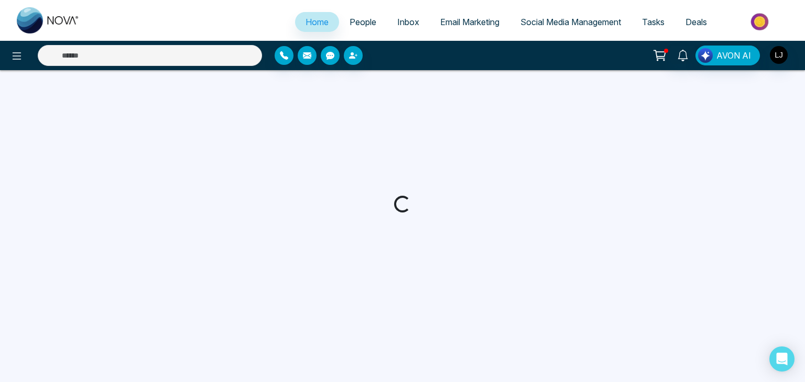
select select "*"
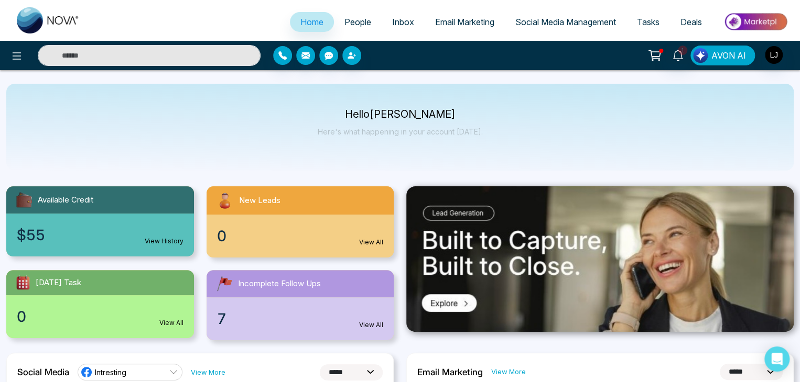
click at [734, 54] on span "AVON AI" at bounding box center [728, 55] width 35 height 13
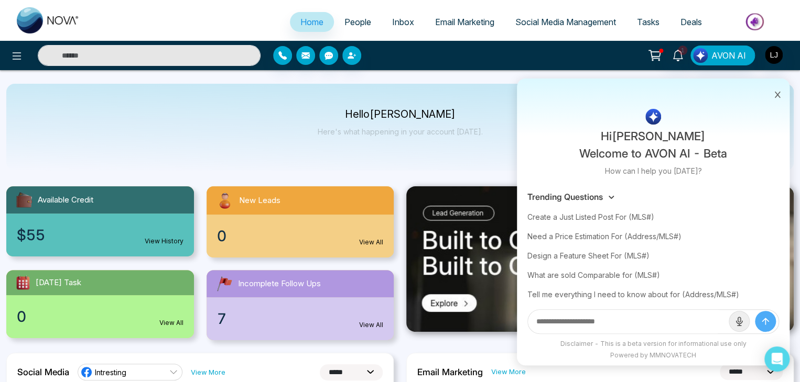
click at [724, 99] on div at bounding box center [653, 94] width 272 height 30
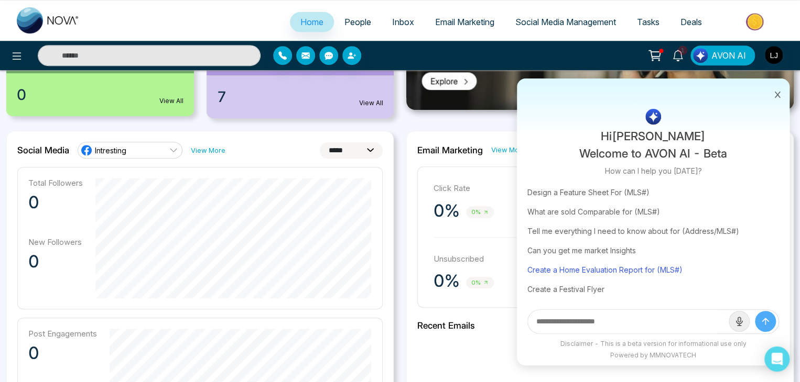
scroll to position [314, 0]
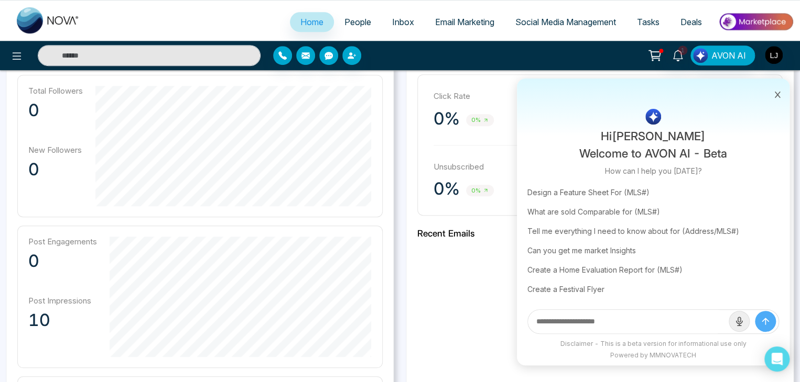
click at [347, 16] on link "People" at bounding box center [358, 22] width 48 height 20
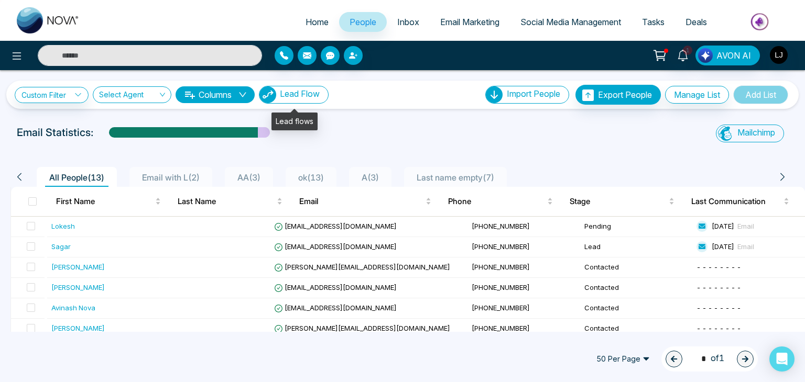
click at [318, 91] on span "Lead Flow" at bounding box center [300, 94] width 40 height 10
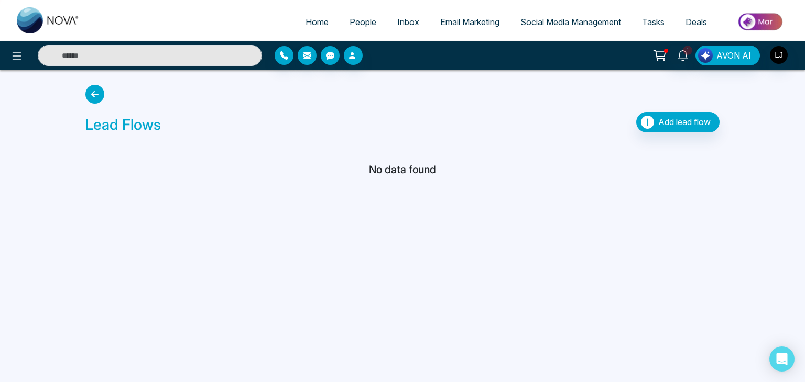
click at [630, 124] on div "Add lead flow" at bounding box center [640, 125] width 159 height 26
click at [666, 128] on button "Add lead flow" at bounding box center [677, 122] width 83 height 20
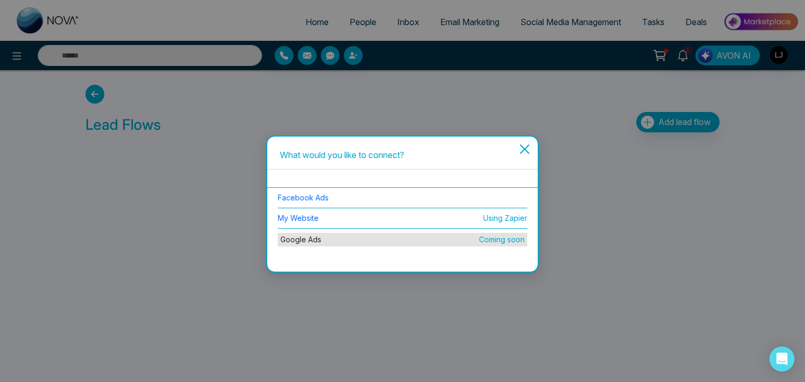
click at [520, 146] on icon "close" at bounding box center [524, 149] width 13 height 13
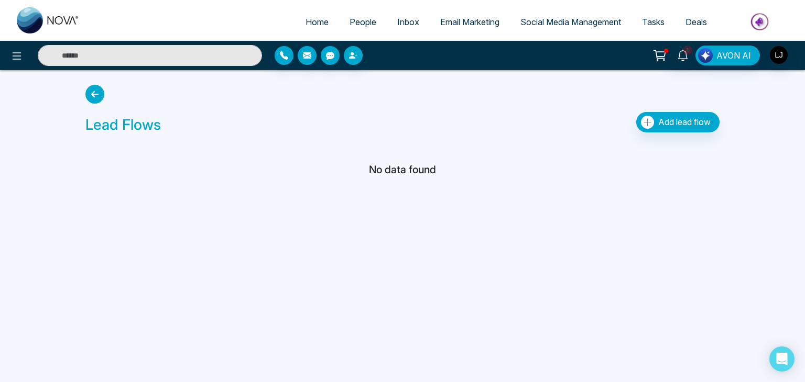
click at [457, 21] on span "Email Marketing" at bounding box center [469, 22] width 59 height 10
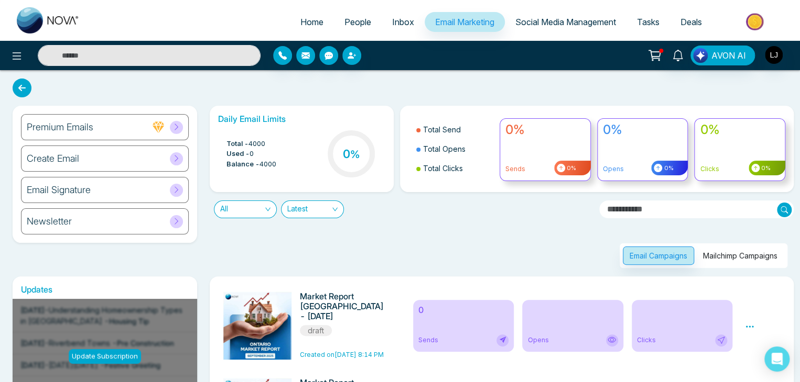
click at [631, 208] on input "text" at bounding box center [696, 210] width 195 height 18
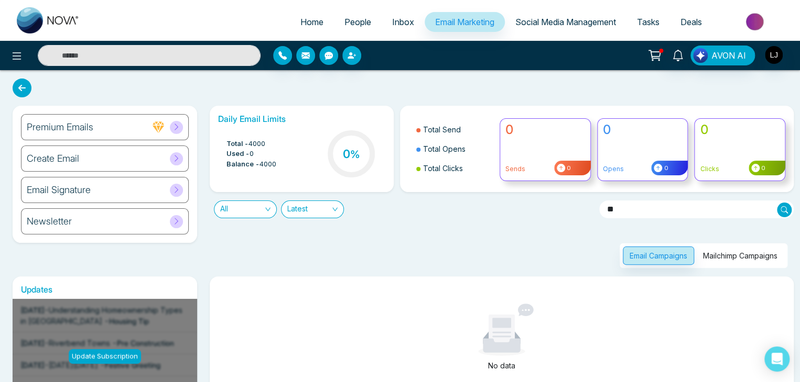
type input "*"
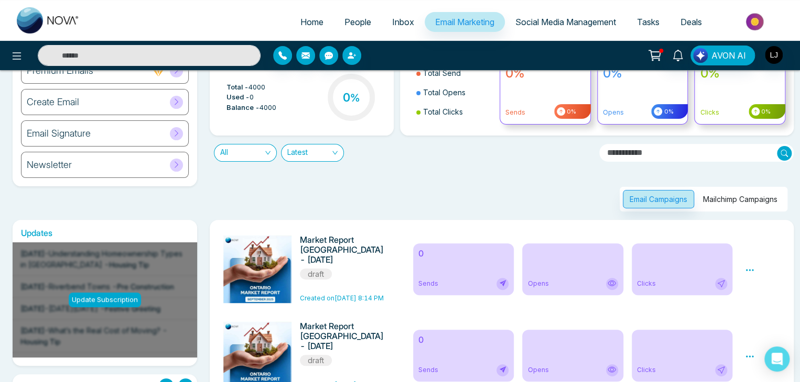
scroll to position [52, 0]
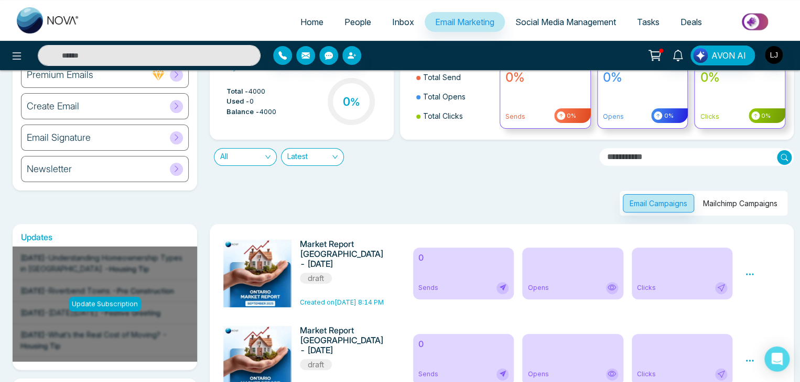
click at [743, 208] on button "Mailchimp Campaigns" at bounding box center [740, 203] width 88 height 18
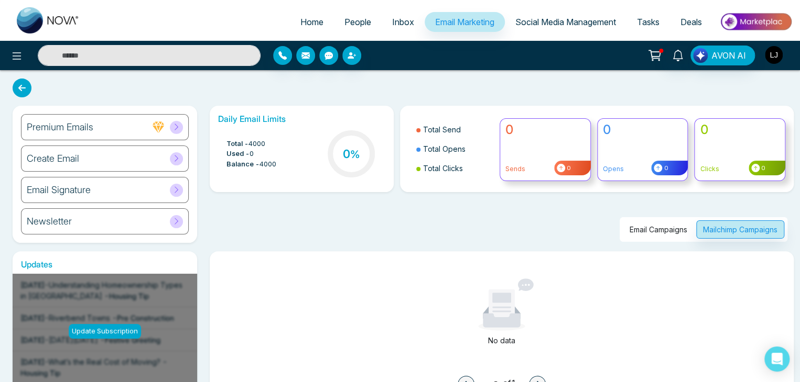
click at [771, 51] on img "button" at bounding box center [773, 55] width 18 height 18
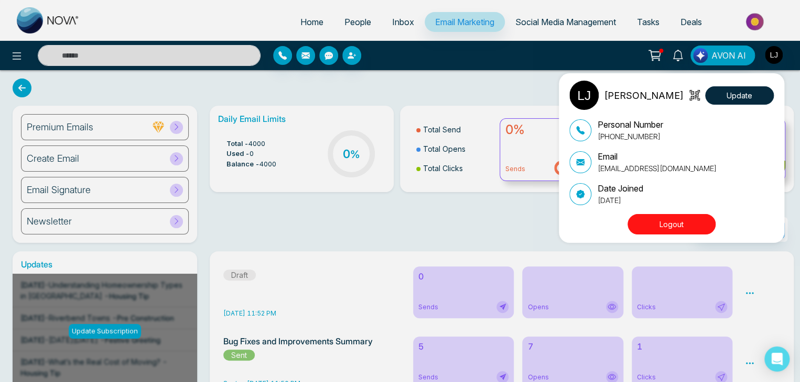
click at [652, 220] on button "Logout" at bounding box center [671, 224] width 88 height 20
